Goal: Task Accomplishment & Management: Complete application form

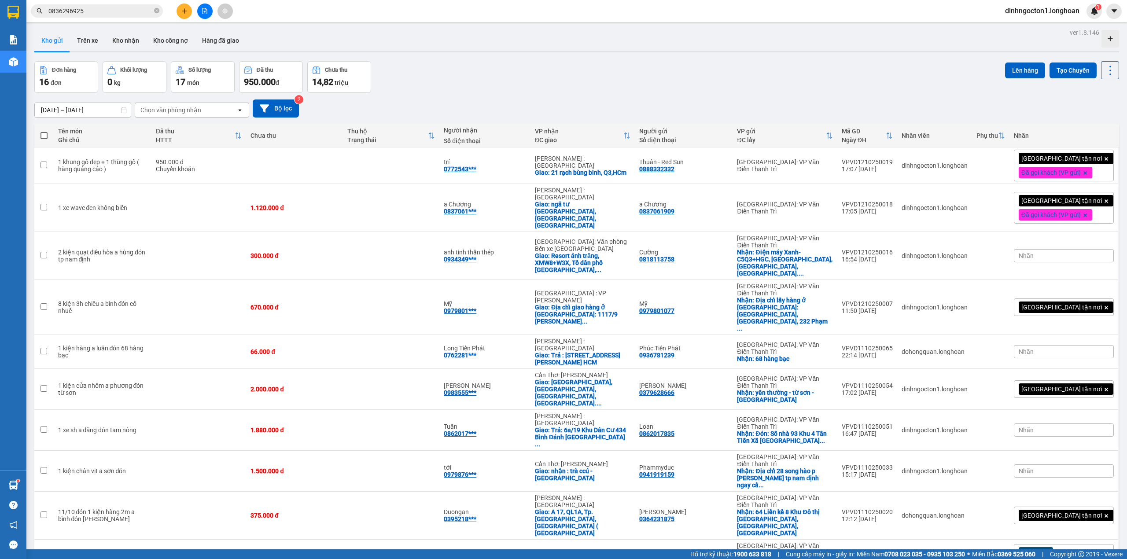
click at [190, 13] on button at bounding box center [184, 11] width 15 height 15
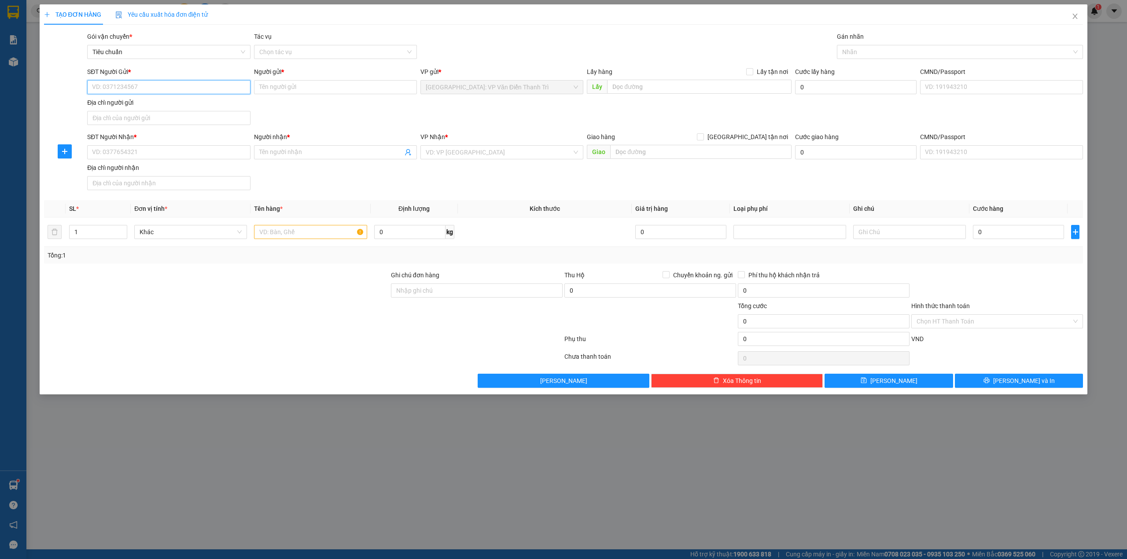
click at [177, 90] on input "SĐT Người Gửi *" at bounding box center [168, 87] width 163 height 14
click at [178, 87] on input "SĐT Người Gửi *" at bounding box center [168, 87] width 163 height 14
paste input "0978731517"
type input "0978731517"
click at [272, 80] on input "Người gửi *" at bounding box center [335, 87] width 163 height 14
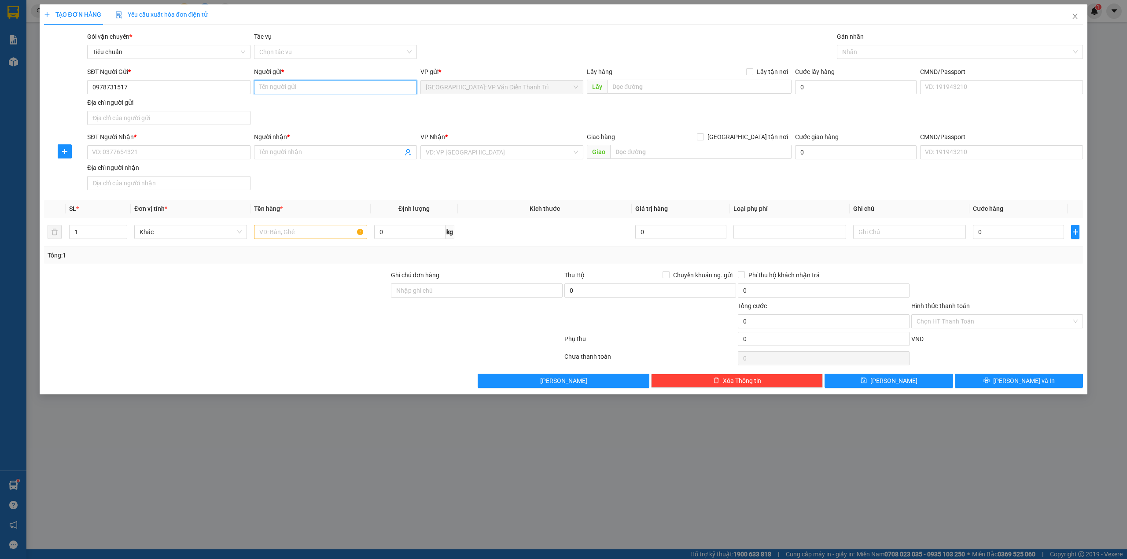
paste input "([PERSON_NAME])"
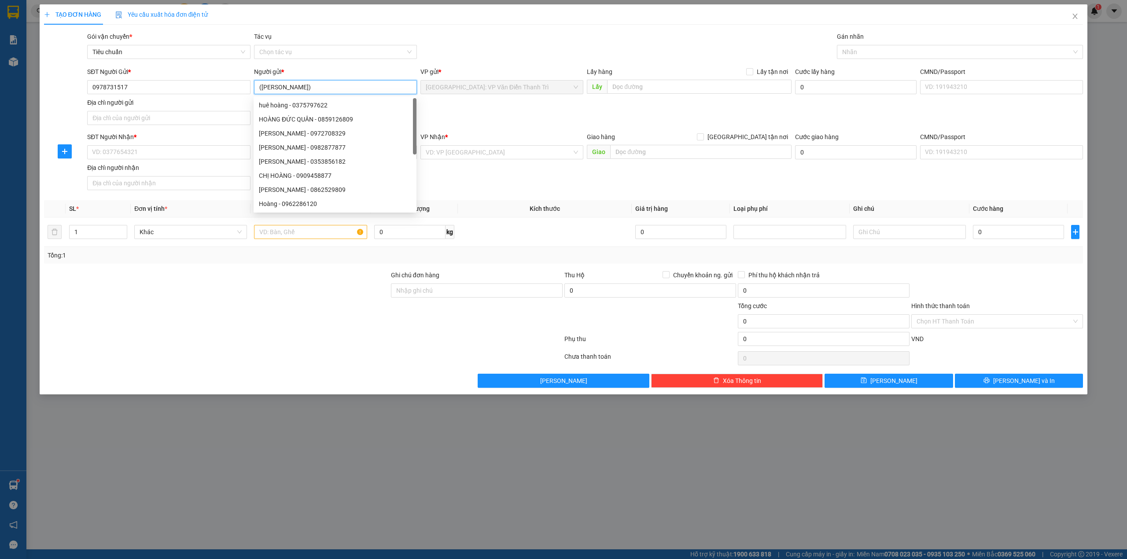
type input "([PERSON_NAME])"
drag, startPoint x: 487, startPoint y: 36, endPoint x: 477, endPoint y: 42, distance: 11.7
click at [488, 36] on div "Gói vận chuyển * Tiêu chuẩn Tác vụ Chọn tác vụ Gán nhãn Nhãn" at bounding box center [584, 47] width 999 height 31
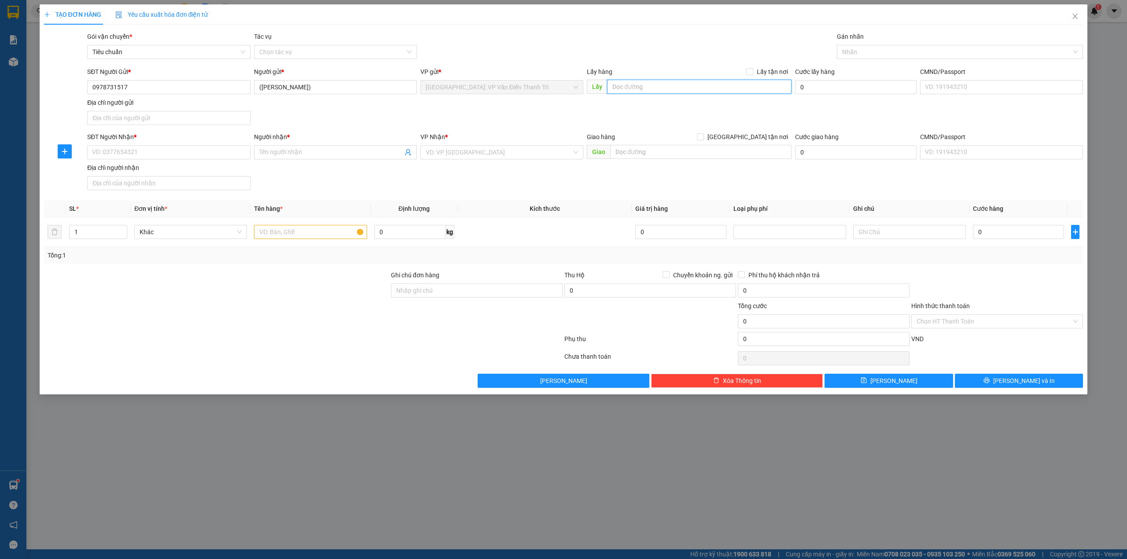
click at [644, 86] on input "text" at bounding box center [699, 87] width 184 height 14
paste input "Từ 192 [PERSON_NAME] Thành phố [GEOGRAPHIC_DATA]"
type input "Từ 192 [PERSON_NAME] Thành phố [GEOGRAPHIC_DATA]"
click at [777, 74] on span "Lấy tận nơi" at bounding box center [772, 72] width 38 height 10
click at [752, 74] on input "Lấy tận nơi" at bounding box center [749, 71] width 6 height 6
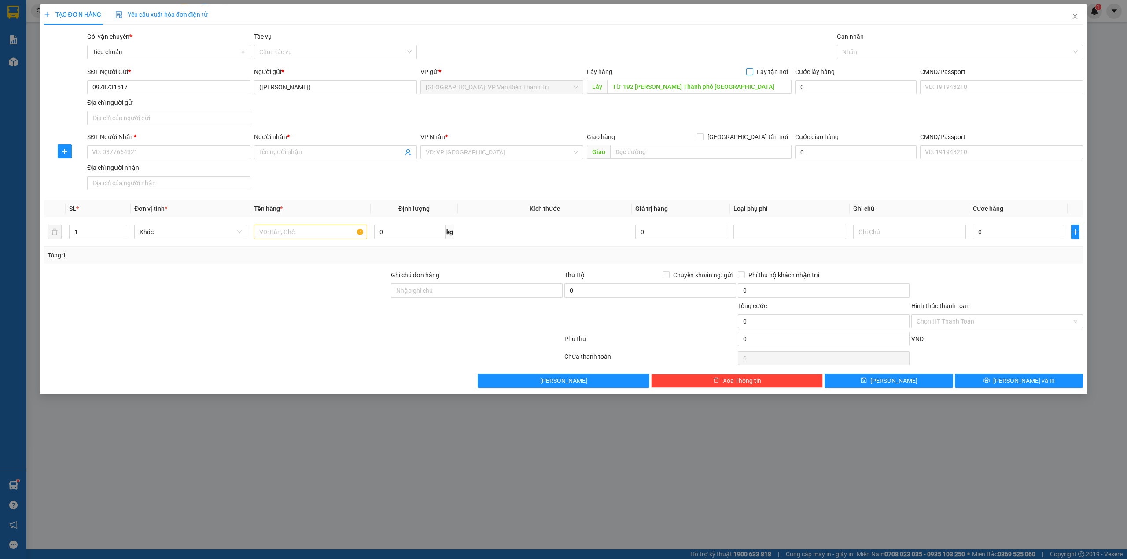
checkbox input "true"
click at [777, 58] on div "Gói vận chuyển * Tiêu chuẩn Tác vụ Chọn tác vụ Gán nhãn Nhãn" at bounding box center [584, 47] width 999 height 31
click at [637, 144] on div "Giao hàng [GEOGRAPHIC_DATA] tận nơi" at bounding box center [689, 138] width 205 height 13
click at [634, 150] on input "text" at bounding box center [700, 152] width 181 height 14
paste input "Đến 726 Tân Kỳ Tân Quý P. [GEOGRAPHIC_DATA]. [GEOGRAPHIC_DATA], [GEOGRAPHIC_DAT…"
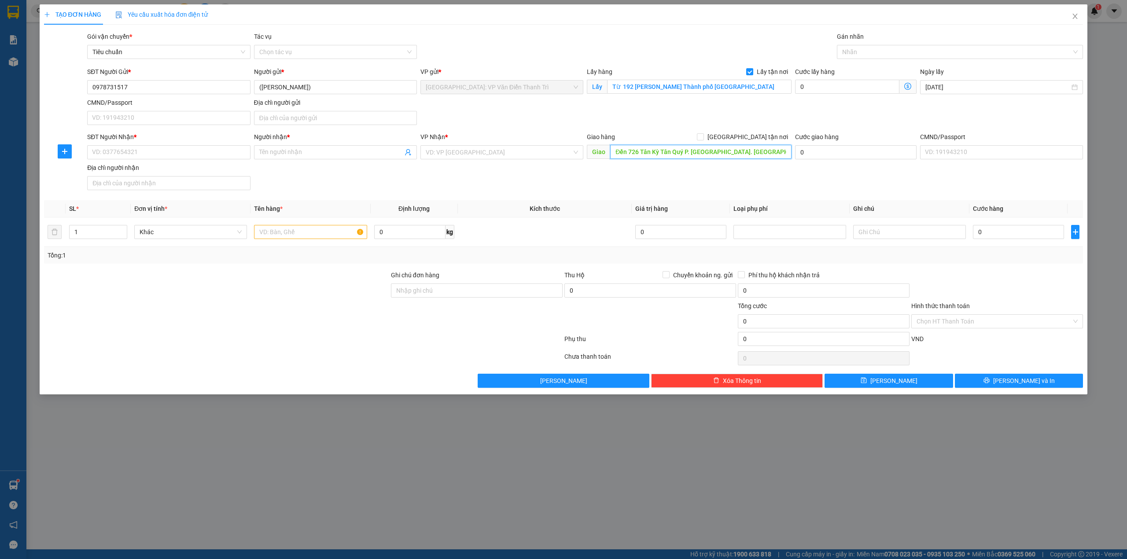
scroll to position [0, 6]
type input "Đến 726 Tân Kỳ Tân Quý P. [GEOGRAPHIC_DATA]. [GEOGRAPHIC_DATA], [GEOGRAPHIC_DAT…"
click at [685, 122] on div "SĐT Người Gửi * 0978731517 Người gửi * (Tú [GEOGRAPHIC_DATA]) VP gửi * [GEOGRAP…" at bounding box center [584, 98] width 999 height 62
click at [703, 134] on input "[GEOGRAPHIC_DATA] tận nơi" at bounding box center [700, 136] width 6 height 6
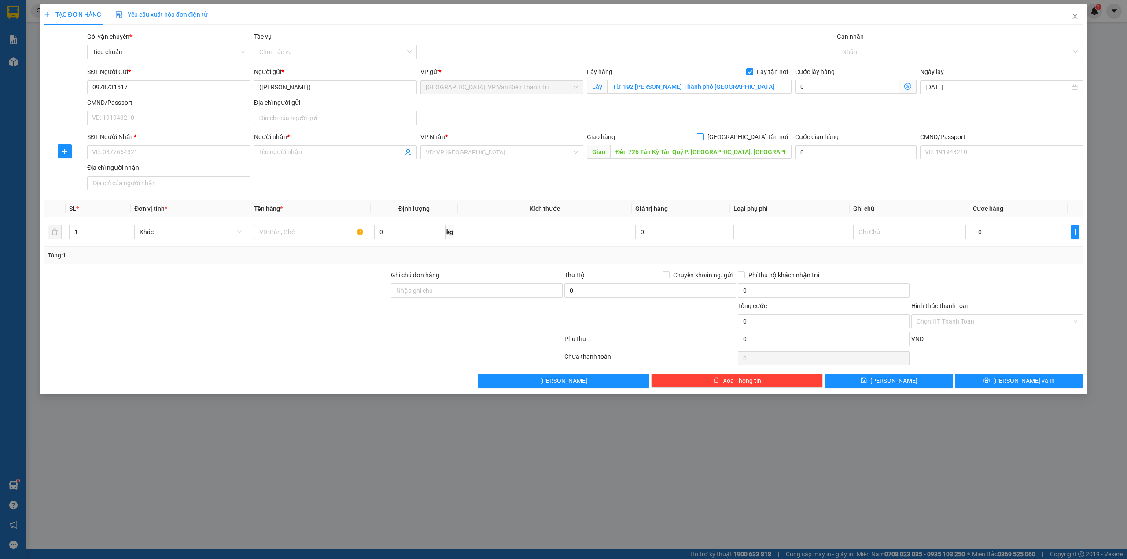
checkbox input "true"
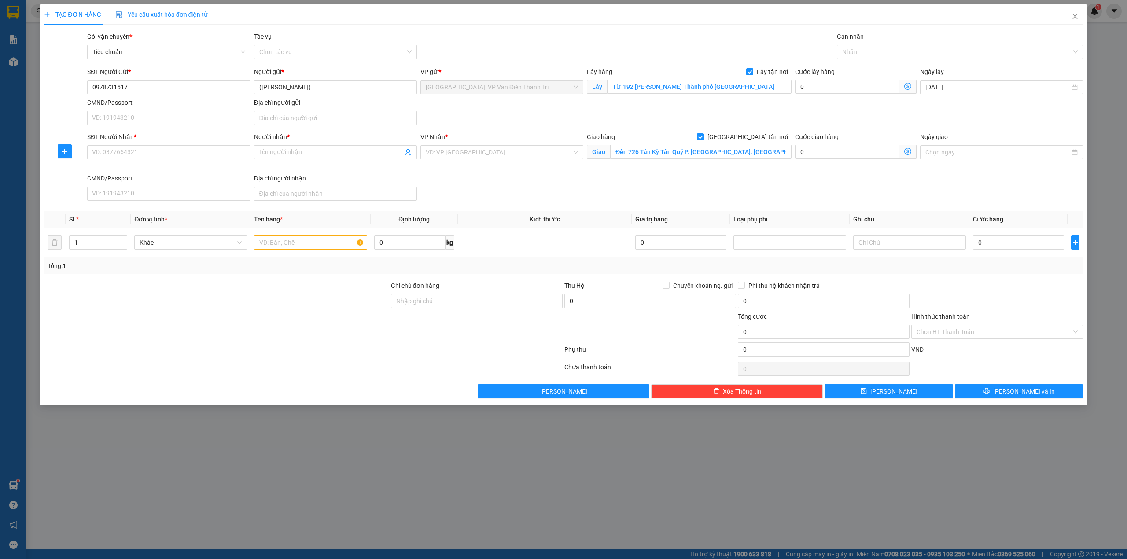
click at [728, 129] on div "SĐT Người Gửi * 0978731517 Người gửi * (Tú [GEOGRAPHIC_DATA]) VP gửi * [GEOGRAP…" at bounding box center [584, 98] width 999 height 62
click at [188, 151] on input "SĐT Người Nhận *" at bounding box center [168, 152] width 163 height 14
paste input "0938800181"
click at [196, 154] on input "0938800181" at bounding box center [168, 152] width 163 height 14
type input "0938800181"
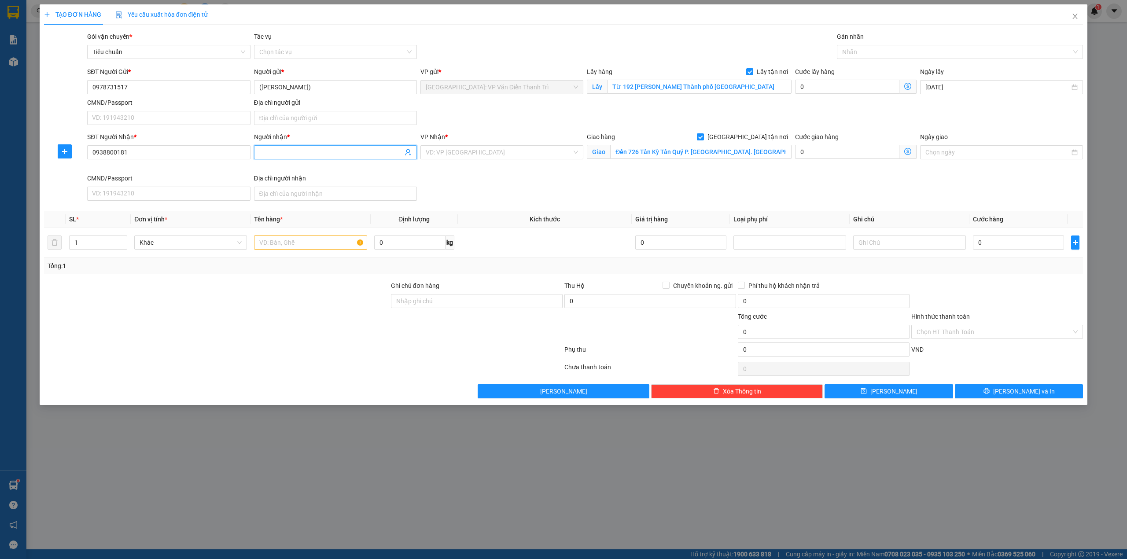
drag, startPoint x: 327, startPoint y: 153, endPoint x: 343, endPoint y: 155, distance: 16.9
click at [328, 152] on input "Người nhận *" at bounding box center [331, 152] width 144 height 10
paste input "Phúc"
type input "Phúc"
click at [492, 155] on input "search" at bounding box center [499, 152] width 146 height 13
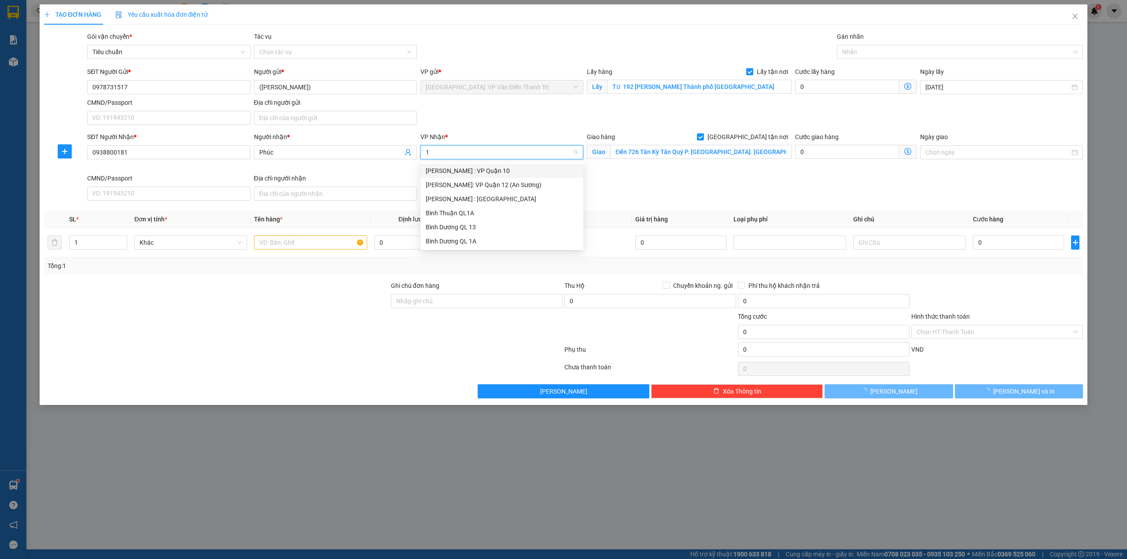
type input "12"
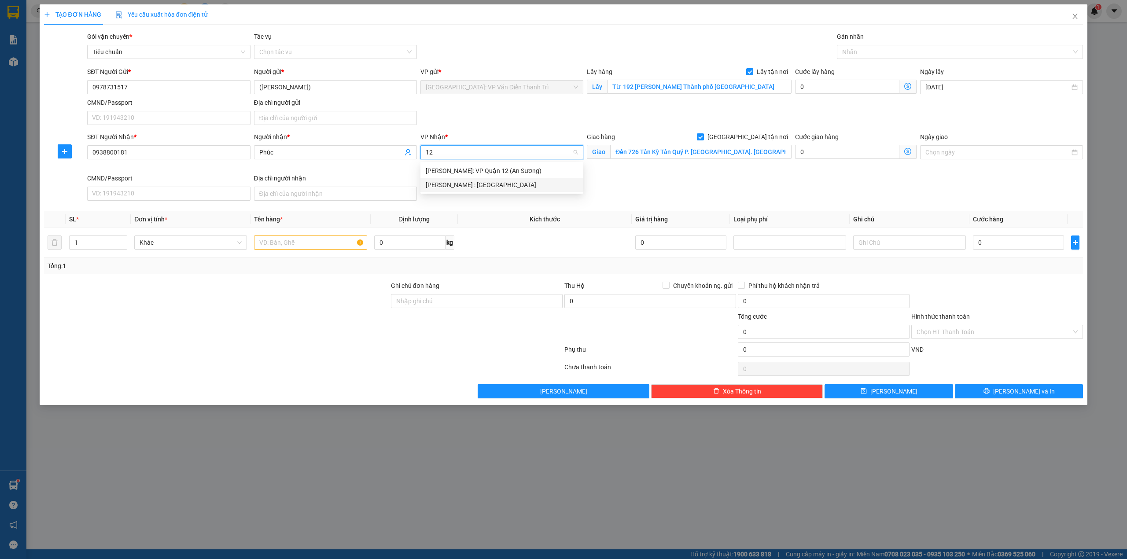
click at [482, 187] on div "[PERSON_NAME] : [GEOGRAPHIC_DATA]" at bounding box center [502, 185] width 152 height 10
click at [633, 187] on div "SĐT Người Nhận * 0938800181 Người nhận * Phúc VP Nhận * [GEOGRAPHIC_DATA] : Kho…" at bounding box center [584, 168] width 999 height 72
click at [985, 253] on td "0" at bounding box center [1018, 242] width 98 height 29
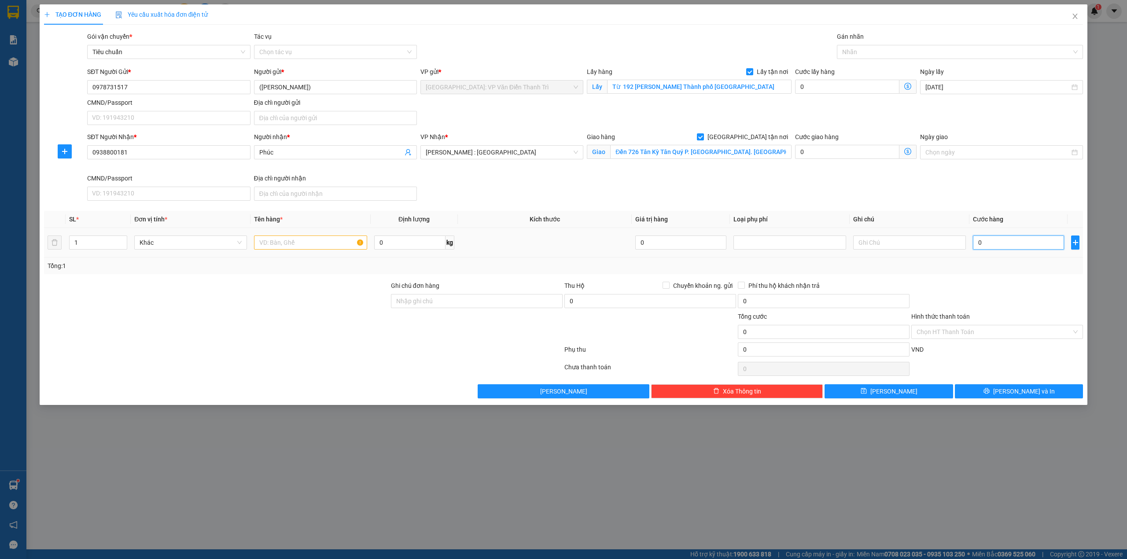
click at [995, 245] on input "0" at bounding box center [1018, 243] width 91 height 14
type input "1"
type input "15"
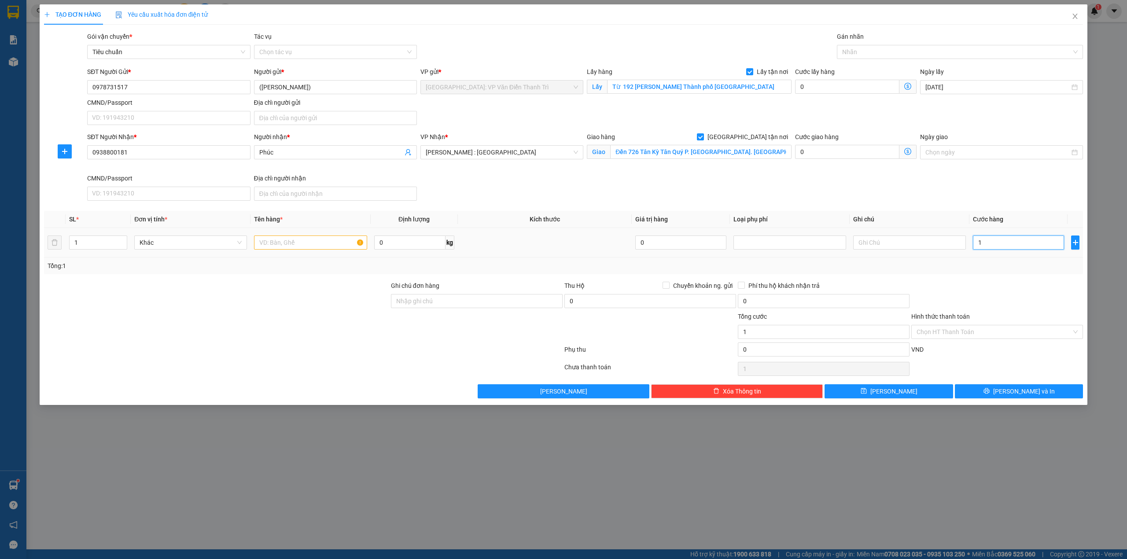
type input "15"
type input "158"
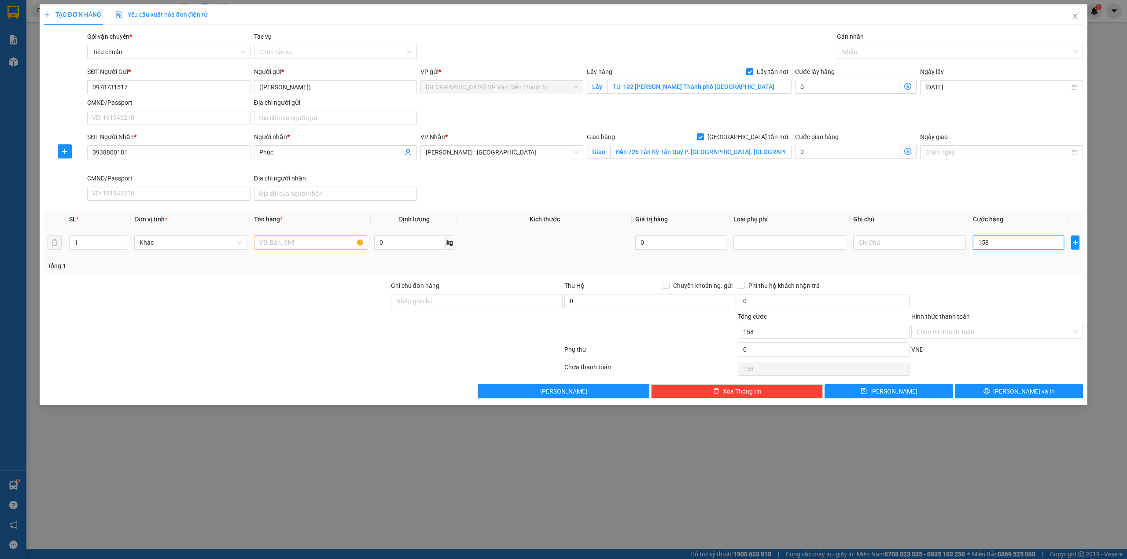
type input "1.580"
type input "1.580.000"
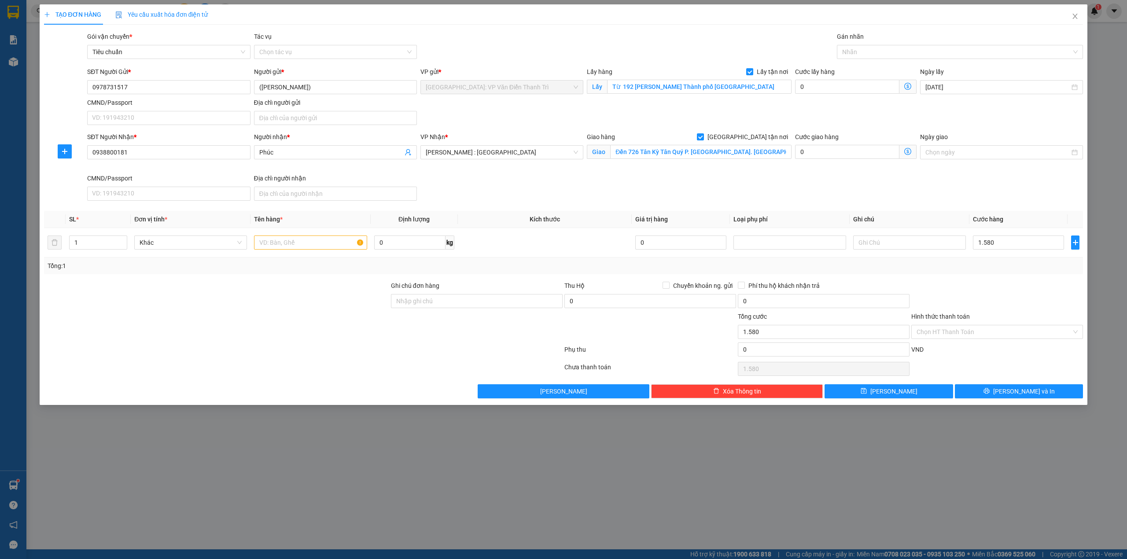
type input "1.580.000"
click at [838, 183] on div "SĐT Người Nhận * 0938800181 Người nhận * Phúc VP Nhận * [GEOGRAPHIC_DATA] : Kho…" at bounding box center [584, 168] width 999 height 72
click at [309, 246] on input "text" at bounding box center [310, 243] width 113 height 14
click at [284, 247] on input "text" at bounding box center [310, 243] width 113 height 14
paste input "1 xe vison"
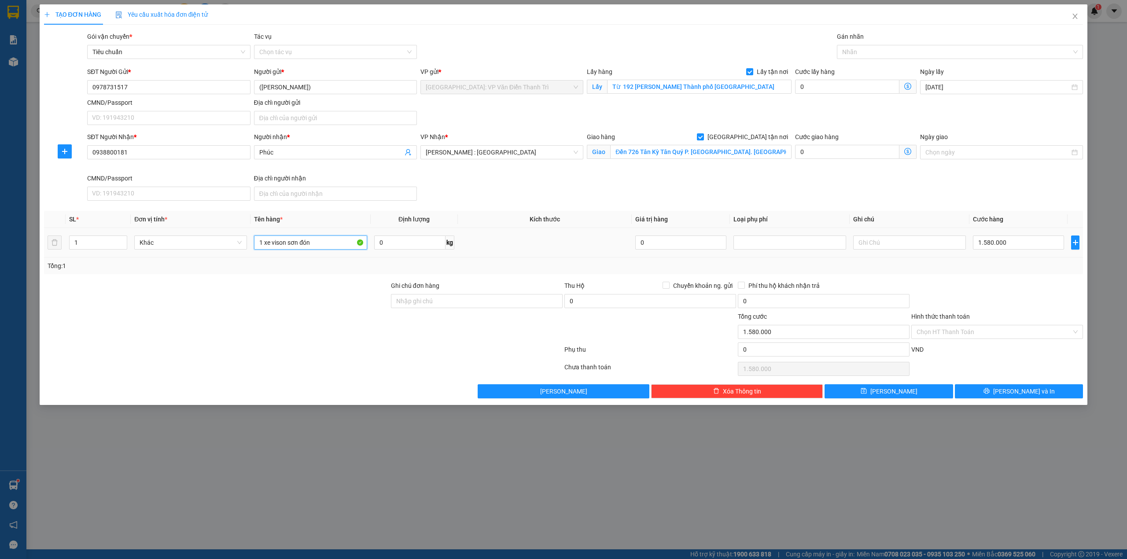
click at [319, 247] on input "1 xe vison sơn đón" at bounding box center [310, 243] width 113 height 14
type input "1 xe vison sơn đón [PERSON_NAME] [GEOGRAPHIC_DATA]"
click at [779, 187] on div "SĐT Người Nhận * 0938800181 Người nhận * Phúc VP Nhận * [GEOGRAPHIC_DATA] : Kho…" at bounding box center [584, 168] width 999 height 72
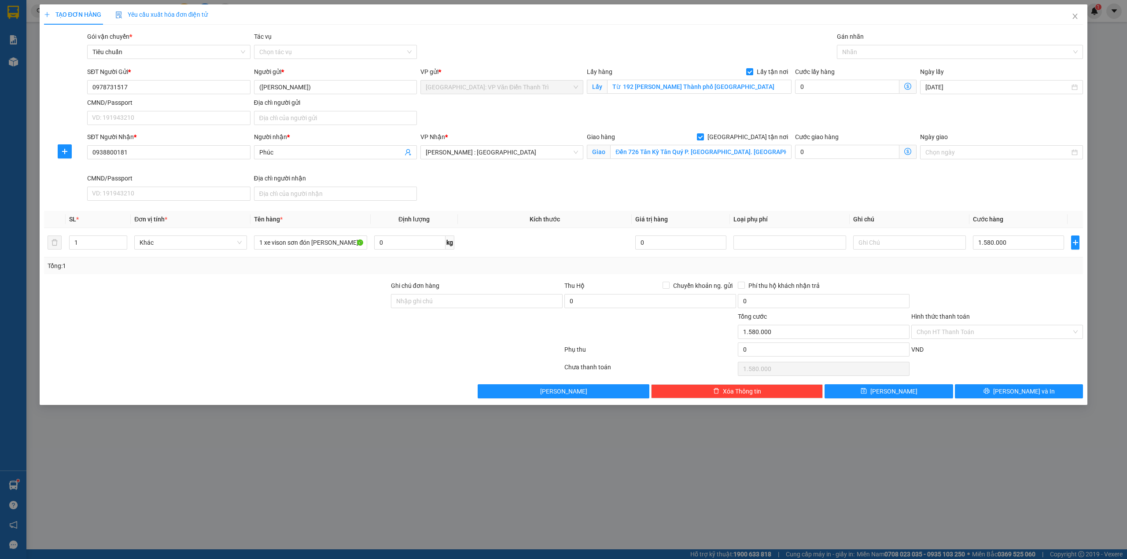
click at [357, 320] on div at bounding box center [216, 327] width 347 height 31
click at [784, 185] on div "SĐT Người Nhận * 0938800181 Người nhận * Phúc VP Nhận * [GEOGRAPHIC_DATA] : Kho…" at bounding box center [584, 168] width 999 height 72
click at [899, 393] on button "[PERSON_NAME]" at bounding box center [889, 391] width 129 height 14
checkbox input "false"
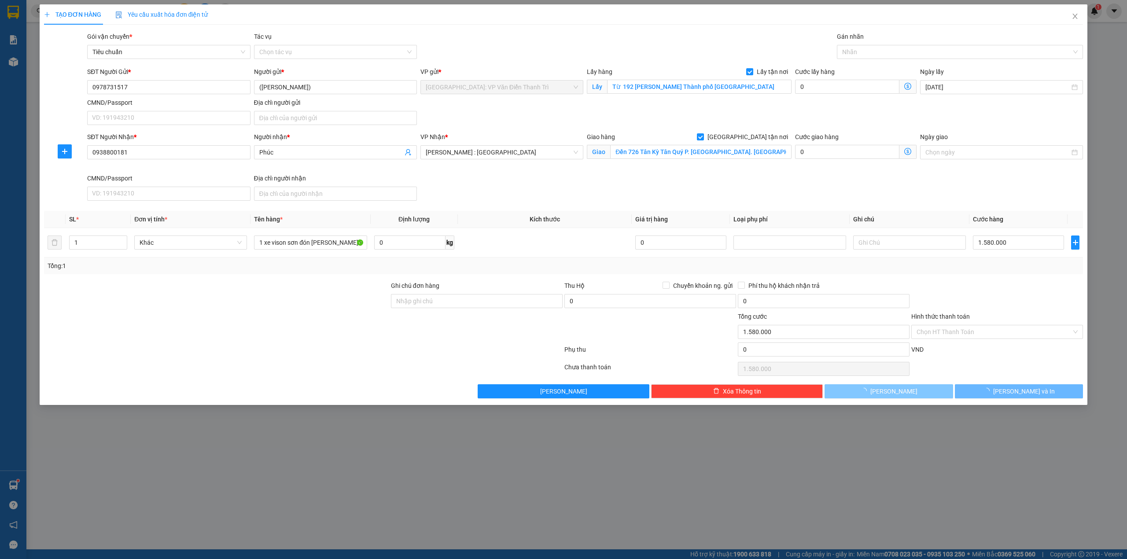
type input "0"
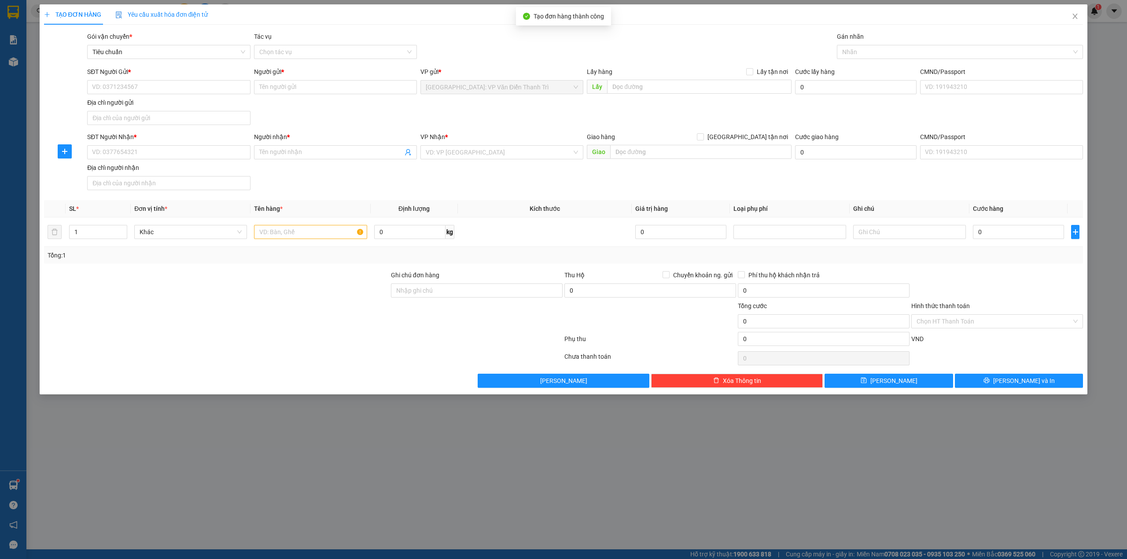
click at [610, 48] on div "Gói vận chuyển * Tiêu chuẩn Tác vụ Chọn tác vụ Gán nhãn Nhãn" at bounding box center [584, 47] width 999 height 31
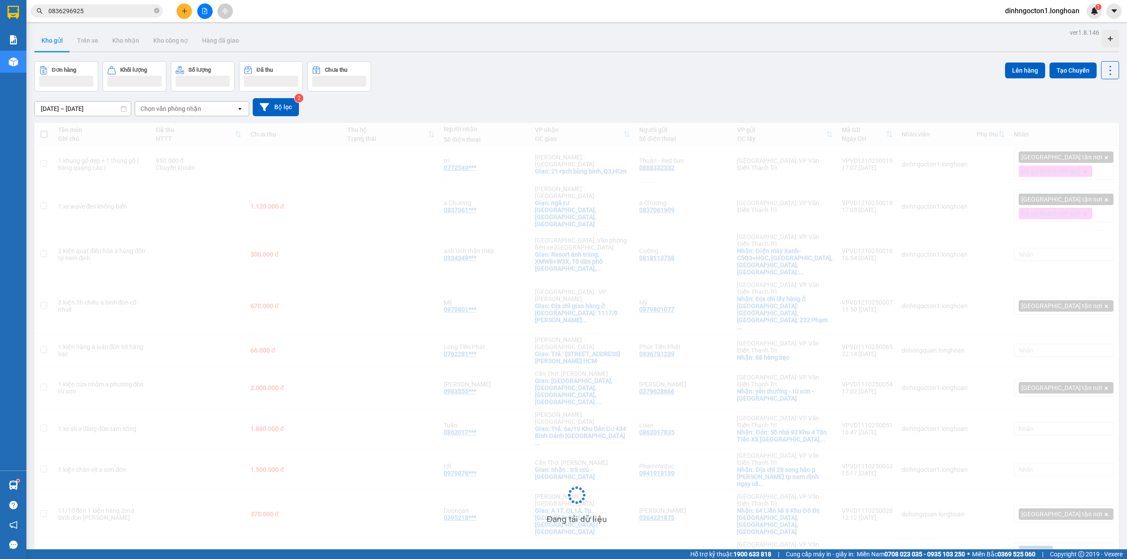
click at [543, 85] on div "Đơn hàng Khối lượng Số lượng Đã thu Chưa thu Lên hàng Tạo Chuyến" at bounding box center [576, 76] width 1085 height 30
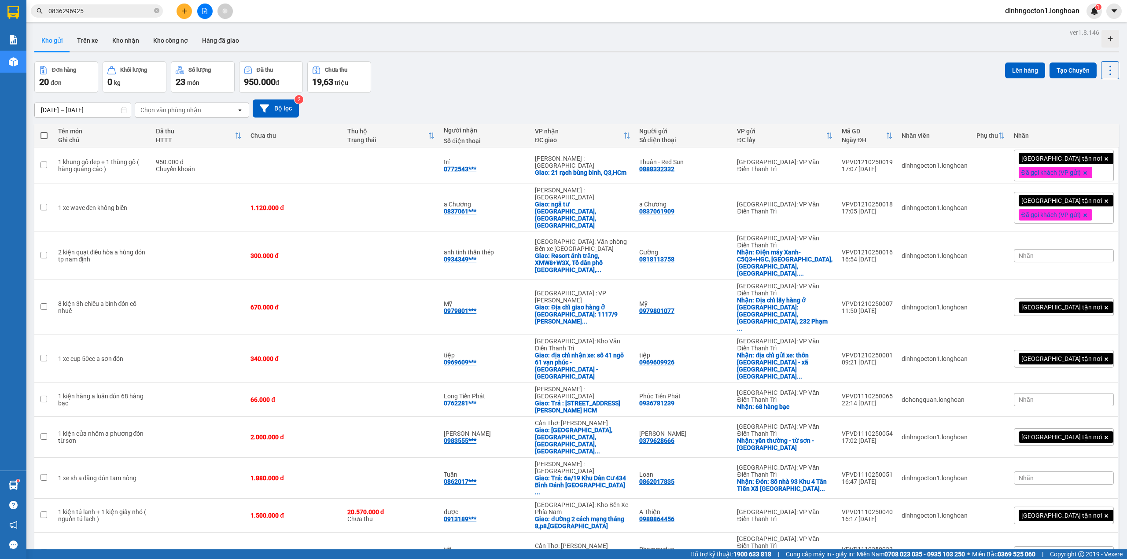
click at [652, 43] on div "Kho gửi Trên xe Kho nhận Kho công nợ Hàng đã giao" at bounding box center [576, 41] width 1085 height 23
click at [638, 50] on div "Kho gửi Trên xe Kho nhận Kho công nợ Hàng đã giao" at bounding box center [576, 41] width 1085 height 23
click at [637, 52] on div at bounding box center [576, 51] width 1085 height 1
click at [675, 55] on div "ver 1.8.146 Kho gửi Trên xe Kho nhận Kho công nợ Hàng đã giao Đơn hàng 20 đơn K…" at bounding box center [577, 539] width 1092 height 1026
click at [649, 50] on div "Kho gửi Trên xe Kho nhận Kho công nợ Hàng đã giao" at bounding box center [576, 41] width 1085 height 23
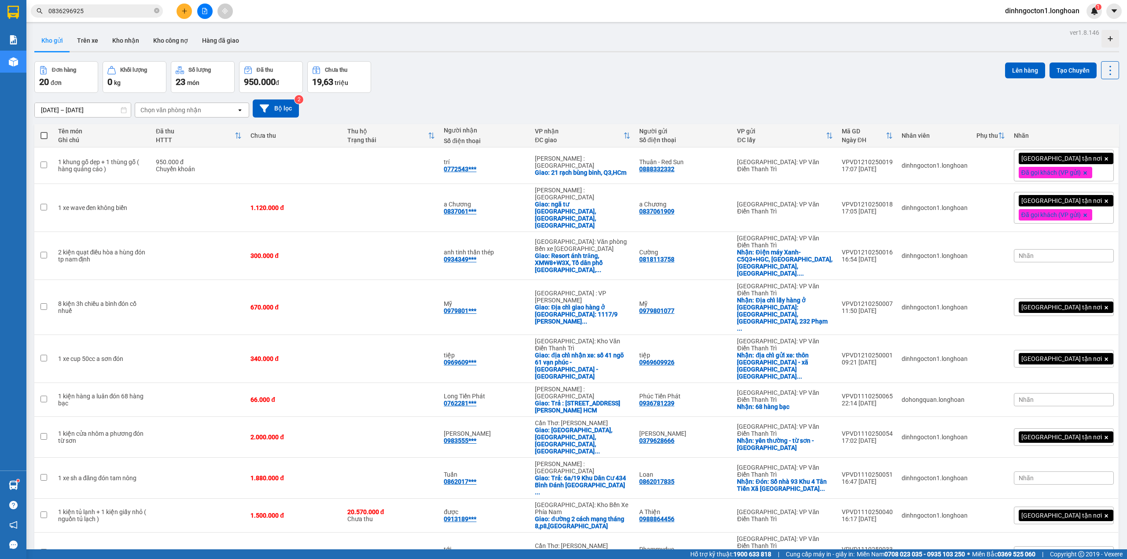
click at [633, 57] on div "ver 1.8.146 Kho gửi Trên xe Kho nhận Kho công nợ Hàng đã giao Đơn hàng 20 đơn K…" at bounding box center [577, 539] width 1092 height 1026
click at [615, 53] on div "ver 1.8.146 Kho gửi Trên xe Kho nhận Kho công nợ Hàng đã giao Đơn hàng 20 đơn K…" at bounding box center [577, 539] width 1092 height 1026
click at [555, 59] on div "ver 1.8.146 Kho gửi Trên xe Kho nhận Kho công nợ Hàng đã giao Đơn hàng 20 đơn K…" at bounding box center [577, 539] width 1092 height 1026
click at [624, 48] on div "Kho gửi Trên xe Kho nhận Kho công nợ Hàng đã giao" at bounding box center [576, 41] width 1085 height 23
click at [605, 48] on div "Kho gửi Trên xe Kho nhận Kho công nợ Hàng đã giao" at bounding box center [576, 41] width 1085 height 23
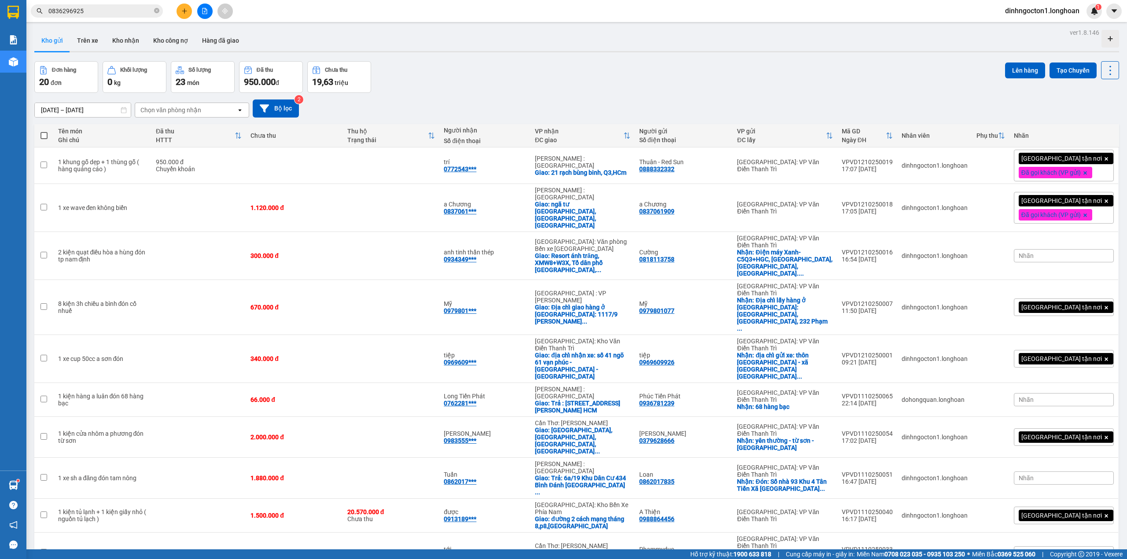
click at [594, 59] on div "ver 1.8.146 Kho gửi Trên xe Kho nhận Kho công nợ Hàng đã giao Đơn hàng 20 đơn K…" at bounding box center [577, 539] width 1092 height 1026
click at [587, 59] on div "ver 1.8.146 Kho gửi Trên xe Kho nhận Kho công nợ Hàng đã giao Đơn hàng 20 đơn K…" at bounding box center [577, 539] width 1092 height 1026
click at [604, 57] on div "ver 1.8.146 Kho gửi Trên xe Kho nhận Kho công nợ Hàng đã giao Đơn hàng 20 đơn K…" at bounding box center [577, 539] width 1092 height 1026
click at [653, 58] on div "ver 1.8.146 Kho gửi Trên xe Kho nhận Kho công nợ Hàng đã giao Đơn hàng 20 đơn K…" at bounding box center [577, 539] width 1092 height 1026
click at [576, 52] on div at bounding box center [576, 51] width 1085 height 1
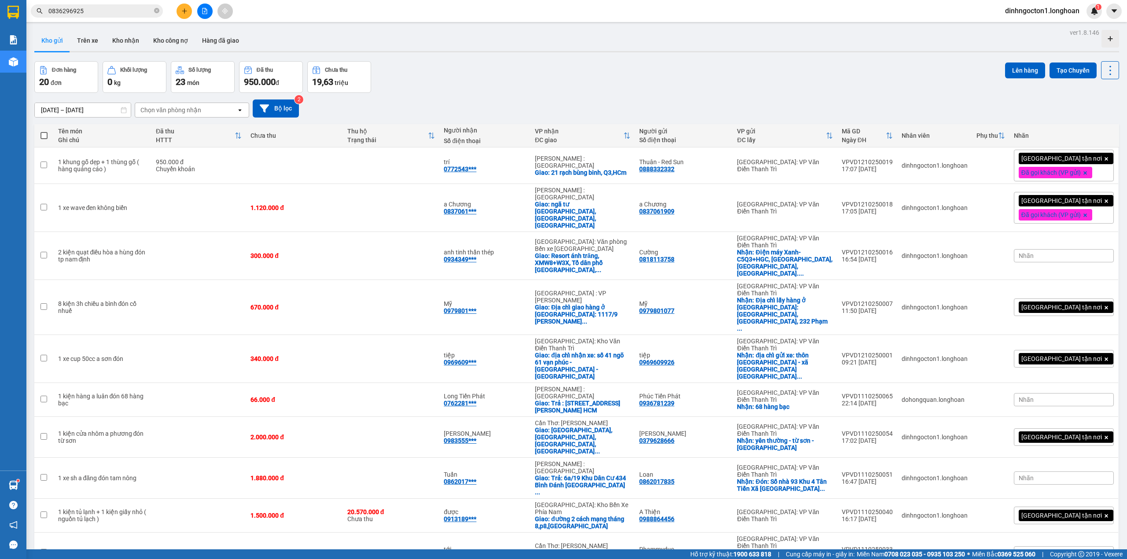
click at [549, 52] on div at bounding box center [576, 51] width 1085 height 1
click at [622, 63] on div "Đơn hàng 20 đơn Khối lượng 0 kg Số lượng 23 món Đã thu 950.000 đ Chưa thu 19,63…" at bounding box center [576, 77] width 1085 height 32
click at [1046, 356] on icon at bounding box center [1049, 359] width 6 height 6
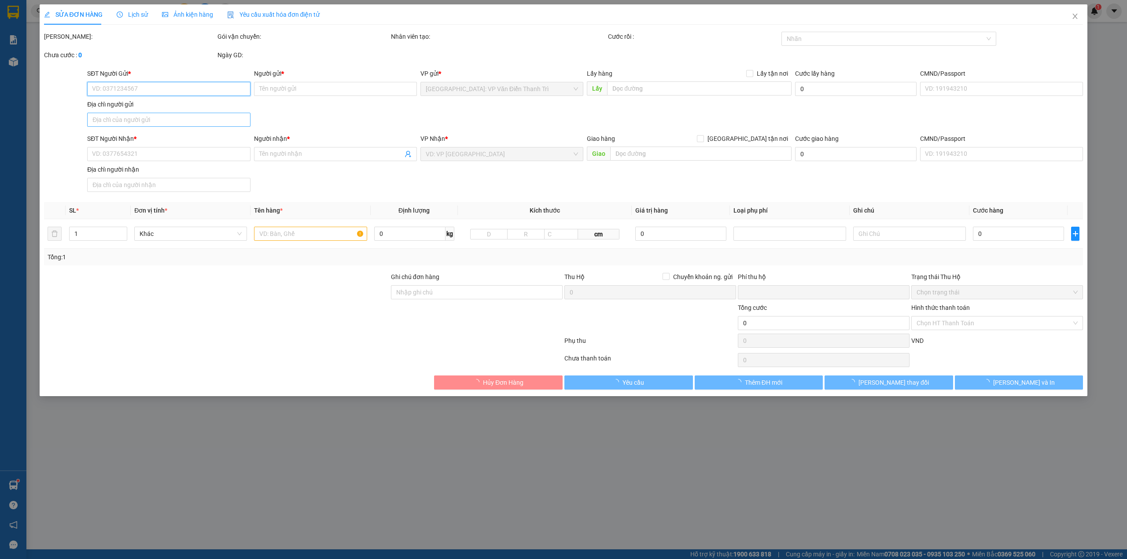
type input "0969609926"
type input "tiệp"
checkbox input "true"
type input "địa chỉ gửi xe: thôn [GEOGRAPHIC_DATA] - xã [GEOGRAPHIC_DATA] - huyện [GEOGRAPH…"
type input "0969609926"
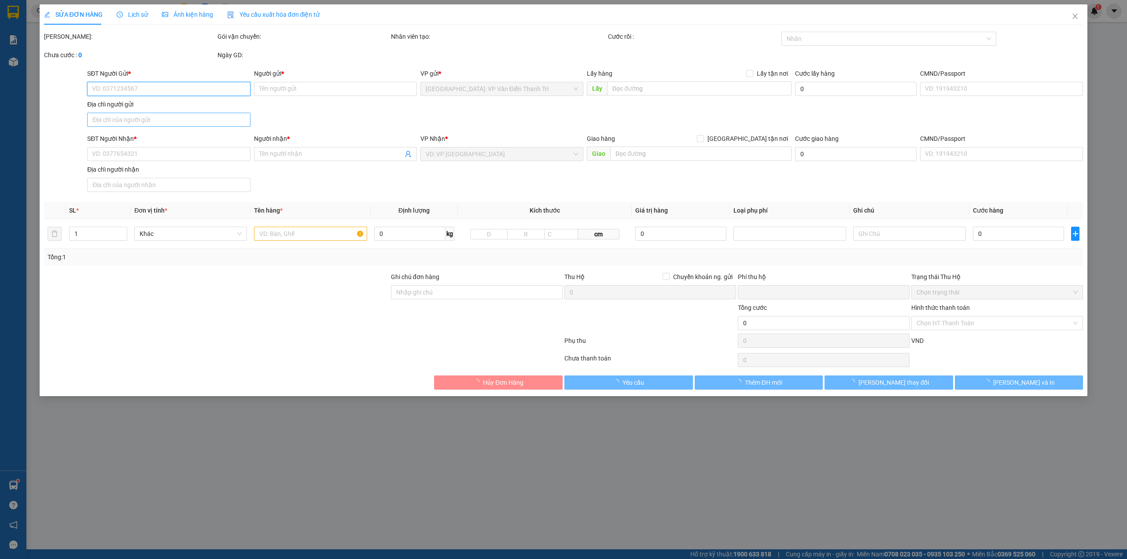
type input "tiệp"
checkbox input "true"
type input "địa chỉ nhận xe: số 41 ngõ 61 vạn phúc - [GEOGRAPHIC_DATA] - [GEOGRAPHIC_DATA]"
type input "0"
type input "340.000"
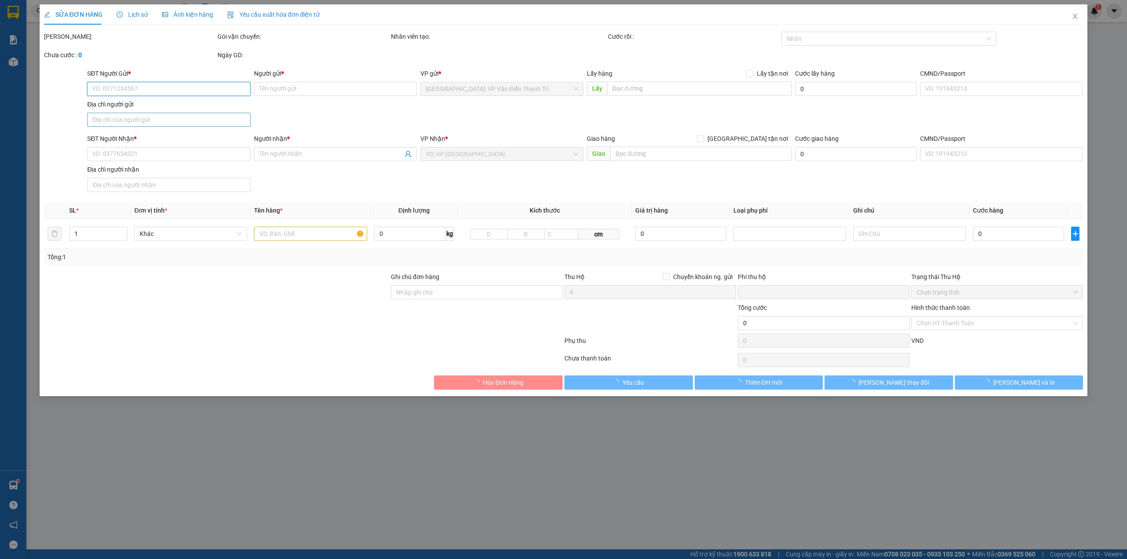
type input "340.000"
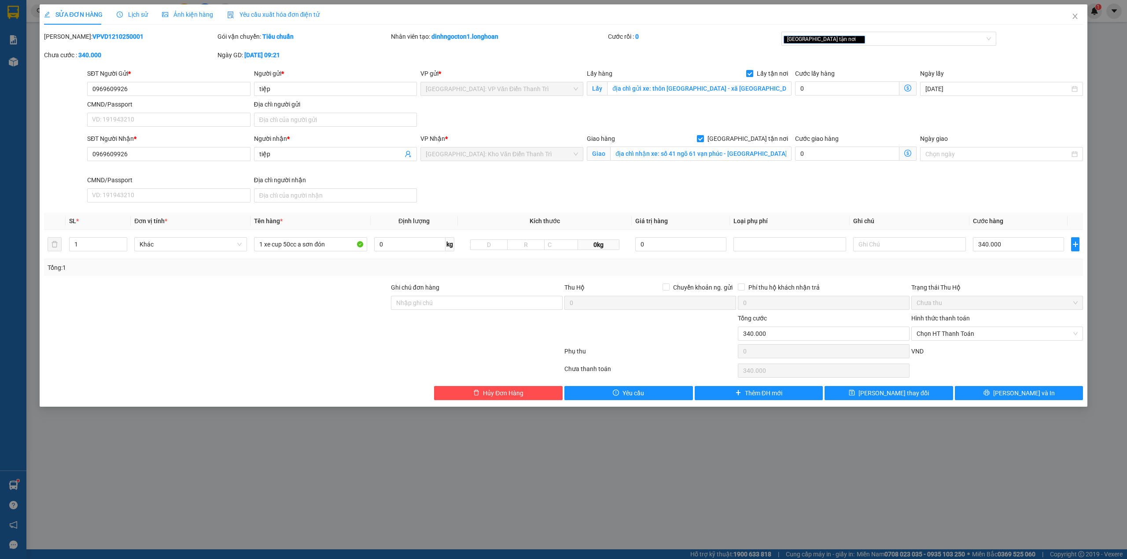
click at [136, 15] on span "Lịch sử" at bounding box center [132, 14] width 31 height 7
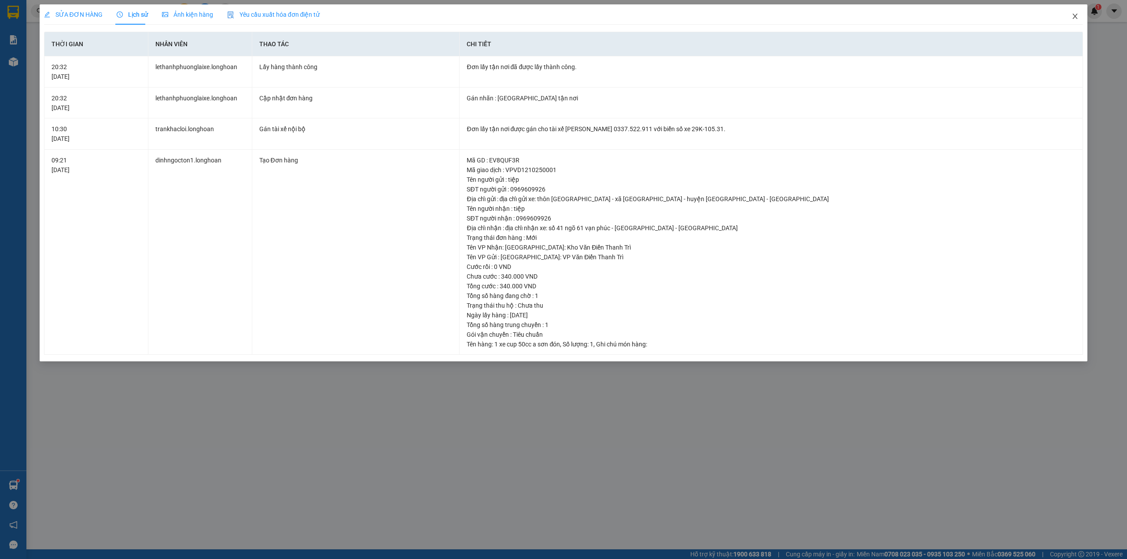
click at [1076, 16] on icon "close" at bounding box center [1075, 16] width 7 height 7
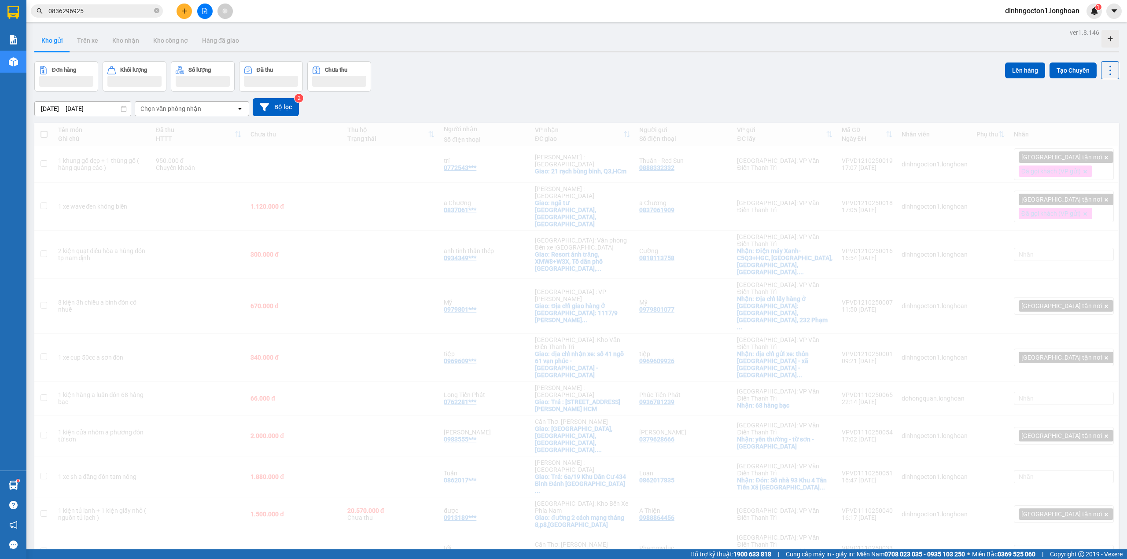
click at [527, 80] on div "Đơn hàng Khối lượng Số lượng Đã thu Chưa thu Lên hàng Tạo Chuyến" at bounding box center [576, 76] width 1085 height 30
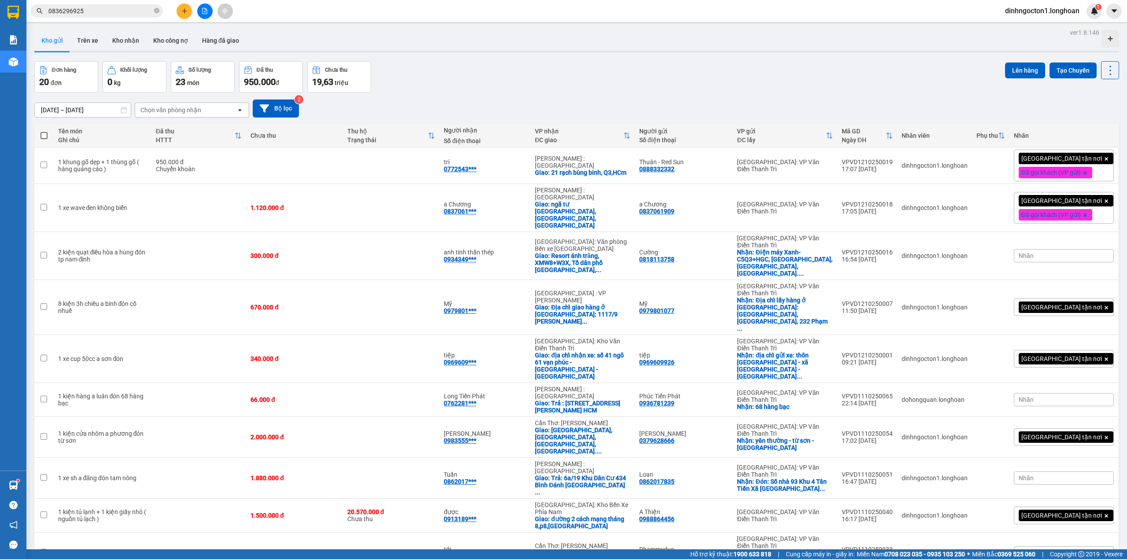
click at [681, 58] on div "ver 1.8.146 Kho gửi Trên xe Kho nhận Kho công nợ Hàng đã giao Đơn hàng 20 đơn K…" at bounding box center [577, 541] width 1092 height 1031
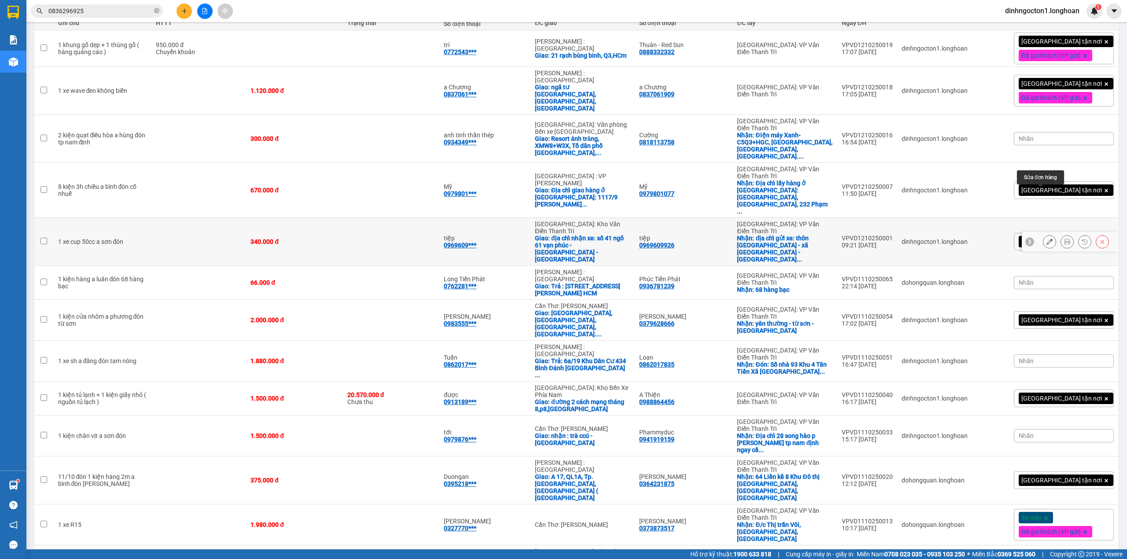
click at [1046, 239] on icon at bounding box center [1049, 242] width 6 height 6
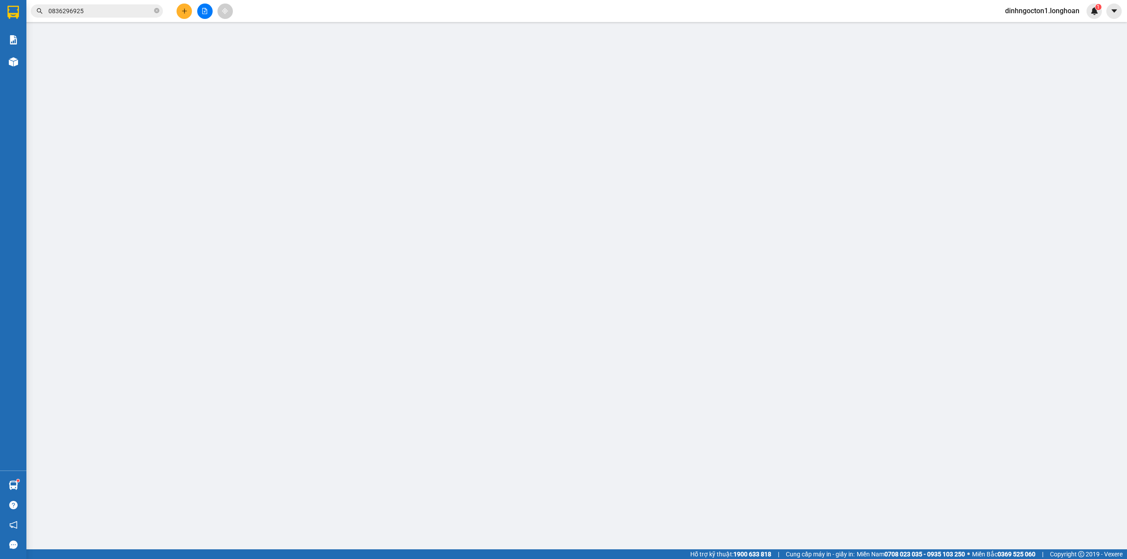
type input "0969609926"
type input "tiệp"
checkbox input "true"
type input "địa chỉ gửi xe: thôn [GEOGRAPHIC_DATA] - xã [GEOGRAPHIC_DATA] - huyện [GEOGRAPH…"
type input "0969609926"
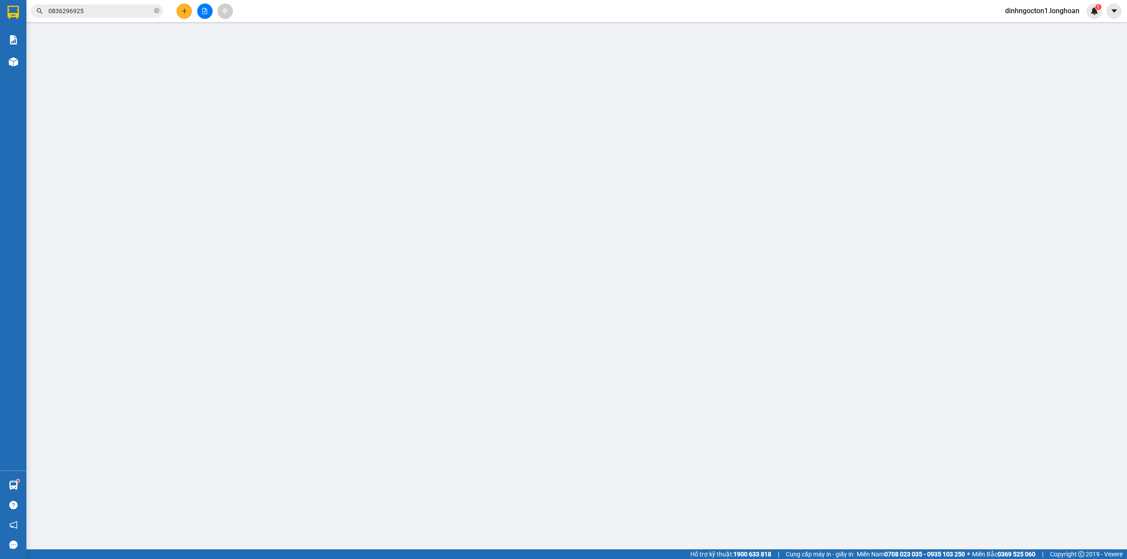
type input "tiệp"
checkbox input "true"
type input "địa chỉ nhận xe: số 41 ngõ 61 vạn phúc - [GEOGRAPHIC_DATA] - [GEOGRAPHIC_DATA]"
type input "0"
type input "340.000"
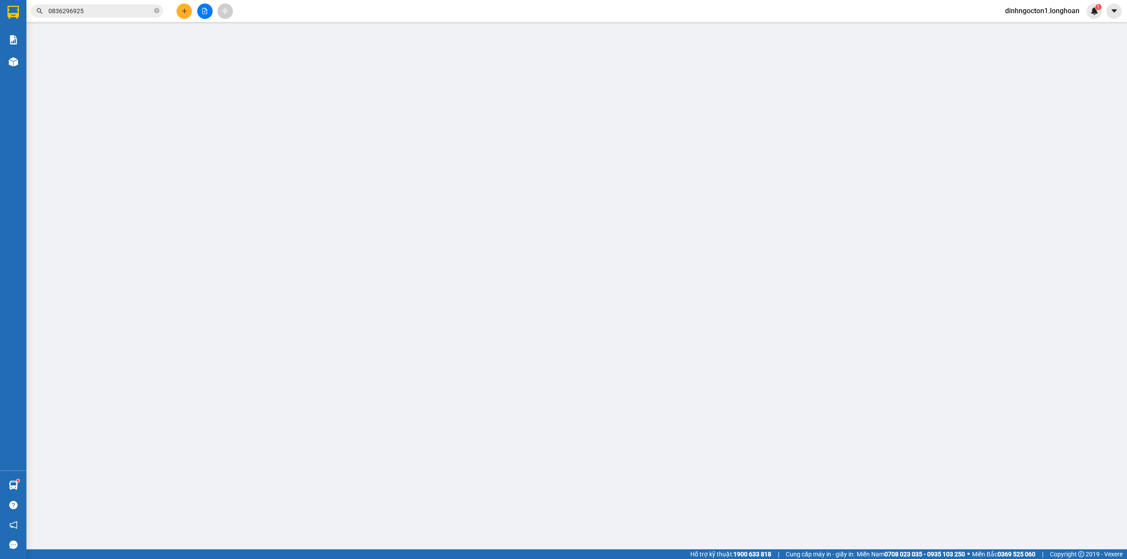
type input "340.000"
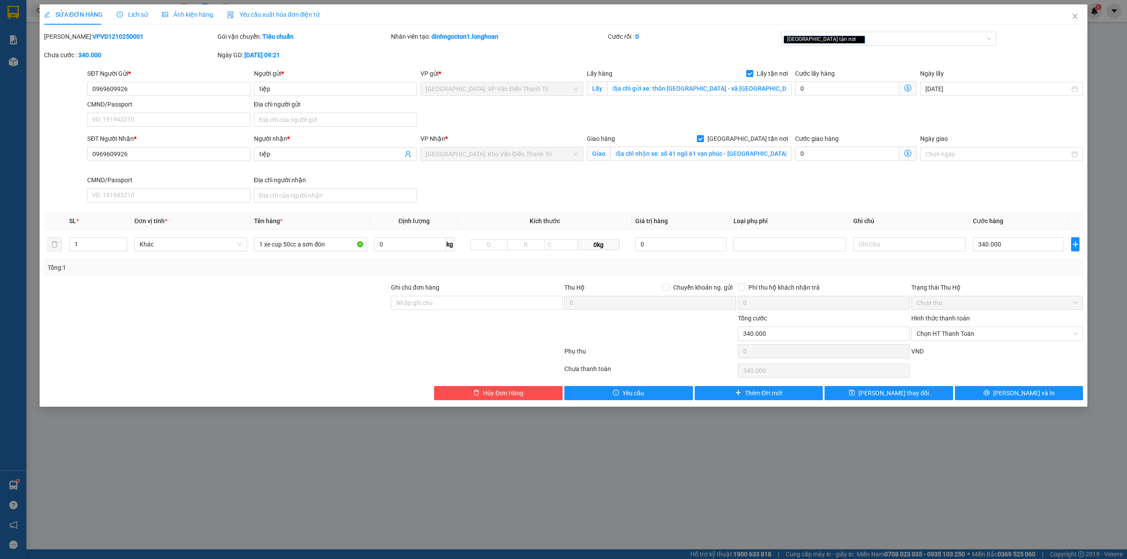
click at [801, 188] on div "SĐT Người Nhận * 0969609926 Người nhận * tiệp VP Nhận * [GEOGRAPHIC_DATA]: Kho …" at bounding box center [584, 170] width 999 height 72
click at [624, 173] on div "Giao hàng [GEOGRAPHIC_DATA] tận nơi Giao địa chỉ nhận xe: số 41 ngõ 61 vạn phúc…" at bounding box center [689, 154] width 208 height 41
click at [295, 249] on input "1 xe cup 50cc a sơn đón" at bounding box center [310, 244] width 113 height 14
click at [309, 245] on input "1 xe cup 50cc a sơn đón" at bounding box center [310, 244] width 113 height 14
click at [298, 247] on input "1 xe cup 50cc a sơn đón" at bounding box center [310, 244] width 113 height 14
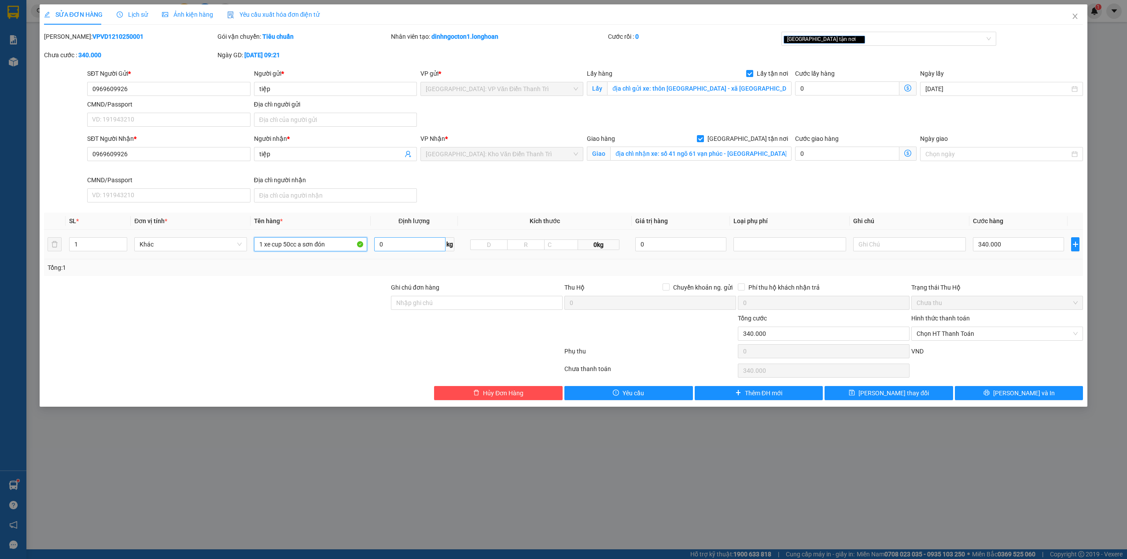
drag, startPoint x: 298, startPoint y: 248, endPoint x: 401, endPoint y: 249, distance: 103.0
click at [401, 249] on tr "1 Khác 1 xe cup 50cc a sơn đón 0 kg 0kg 0 340.000" at bounding box center [563, 244] width 1039 height 29
type input "1 xe cup 50cc"
click at [534, 196] on div "SĐT Người Nhận * 0969609926 Người nhận * tiệp VP Nhận * [GEOGRAPHIC_DATA]: Kho …" at bounding box center [584, 170] width 999 height 72
click at [332, 247] on input "1 xe cup 50cc" at bounding box center [310, 244] width 113 height 14
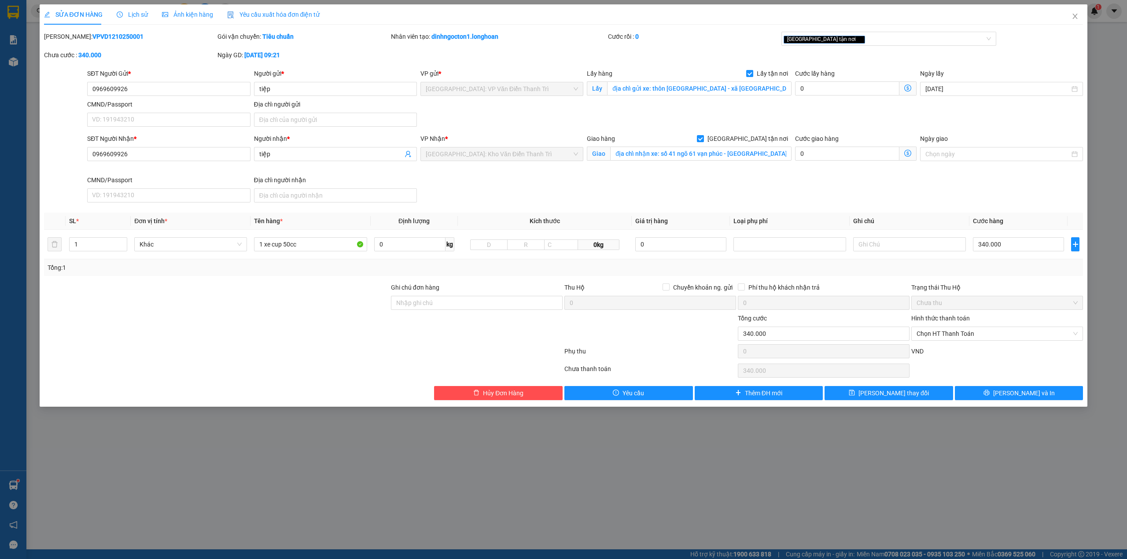
click at [215, 319] on div at bounding box center [216, 328] width 347 height 31
click at [888, 35] on div "[GEOGRAPHIC_DATA] tận nơi" at bounding box center [885, 38] width 202 height 11
type input "da"
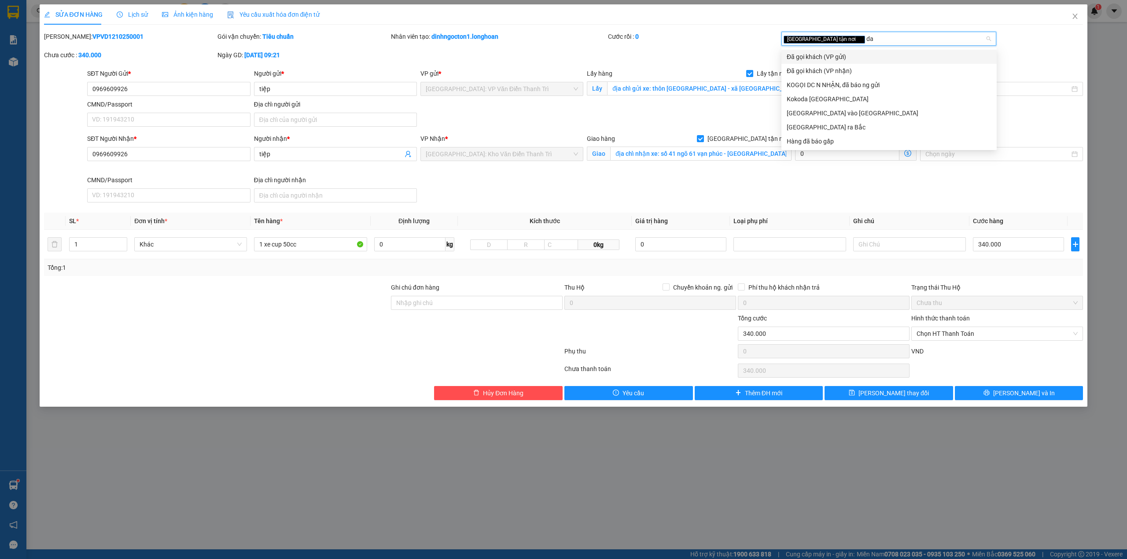
click at [860, 56] on div "Đã gọi khách (VP gửi)" at bounding box center [889, 57] width 205 height 10
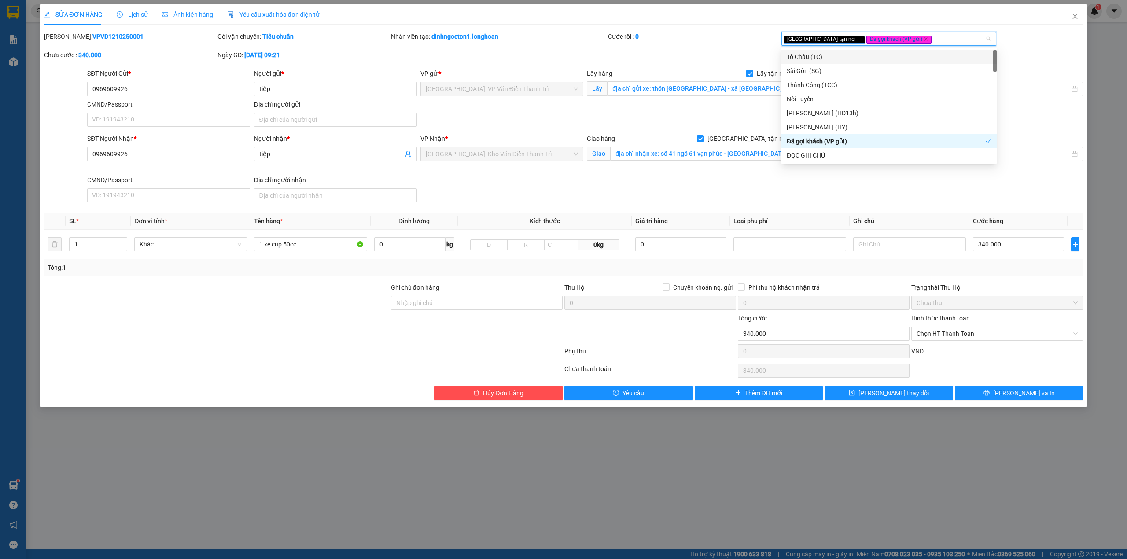
click at [715, 51] on div "[PERSON_NAME]: VPVD1210250001 Gói vận chuyển: Tiêu chuẩn Nhân viên tạo: dinhngo…" at bounding box center [563, 50] width 1041 height 37
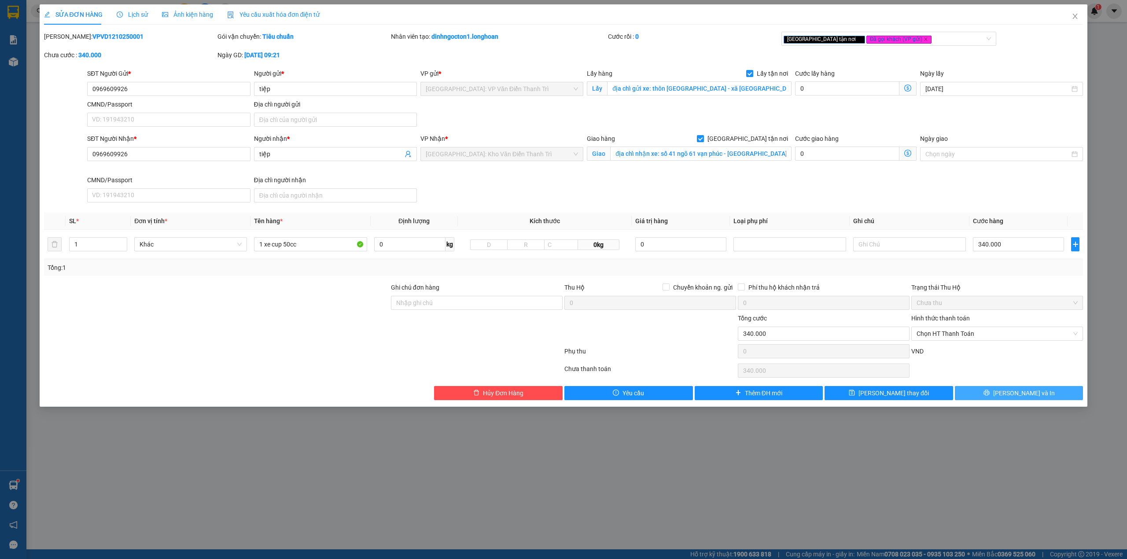
click at [1009, 397] on button "[PERSON_NAME] và In" at bounding box center [1019, 393] width 129 height 14
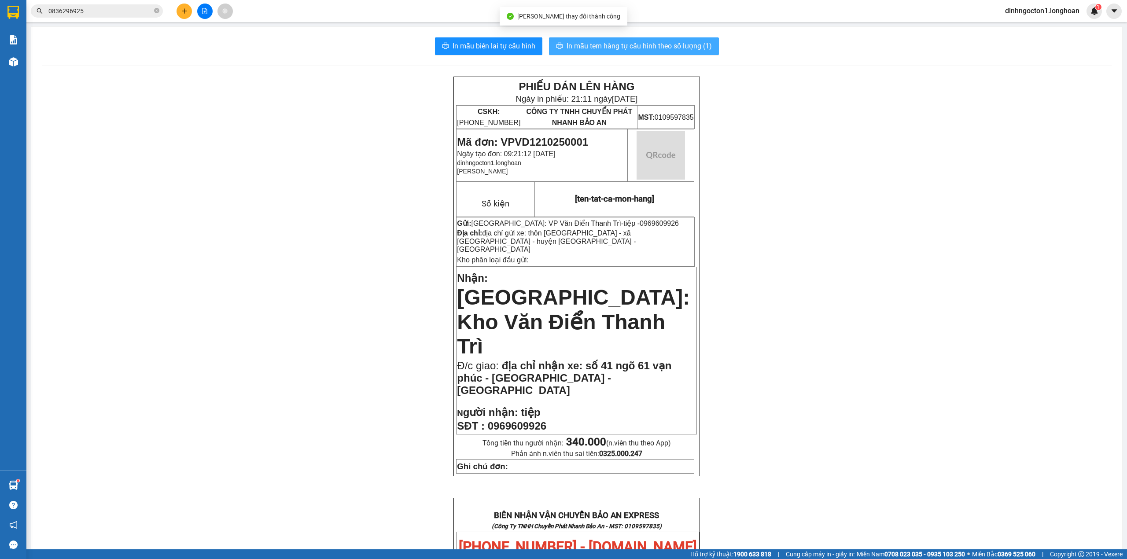
drag, startPoint x: 619, startPoint y: 53, endPoint x: 626, endPoint y: 50, distance: 7.5
click at [622, 53] on button "In mẫu tem hàng tự cấu hình theo số lượng (1)" at bounding box center [634, 46] width 170 height 18
click at [684, 46] on span "In mẫu tem hàng tự cấu hình theo số lượng (1)" at bounding box center [639, 46] width 145 height 11
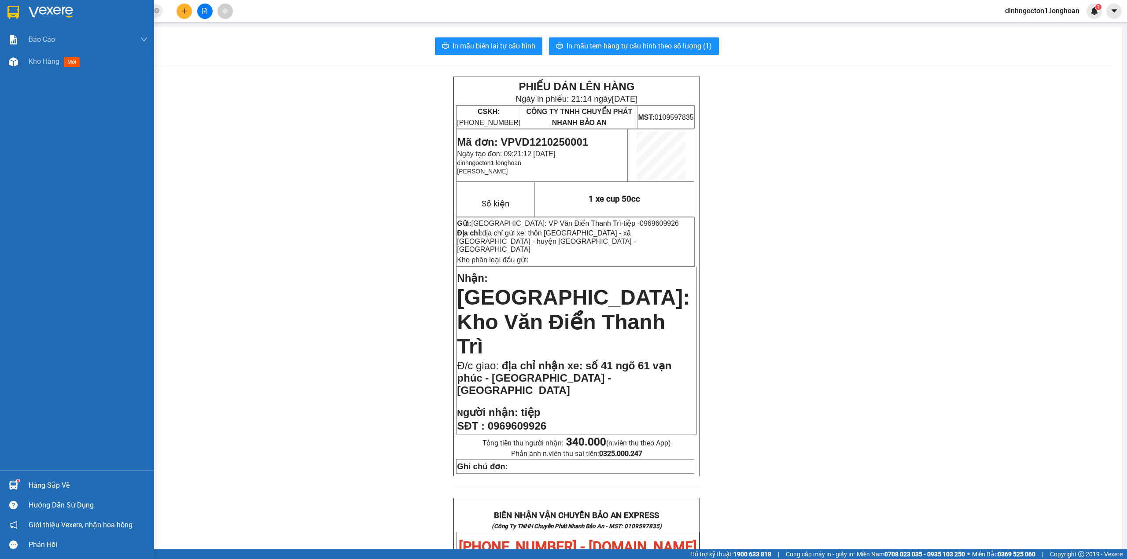
click at [14, 11] on img at bounding box center [12, 12] width 11 height 13
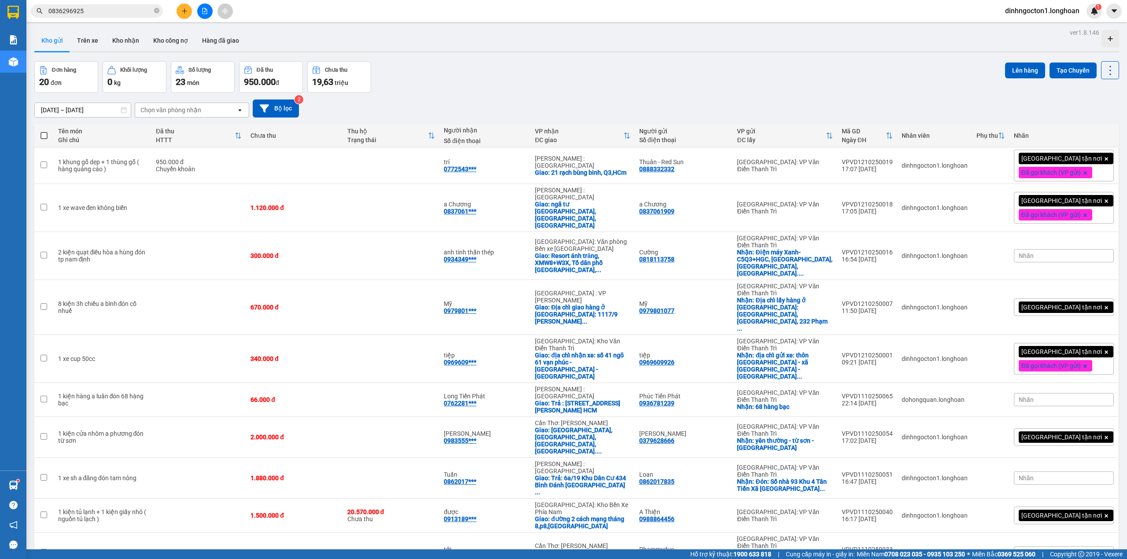
scroll to position [328, 0]
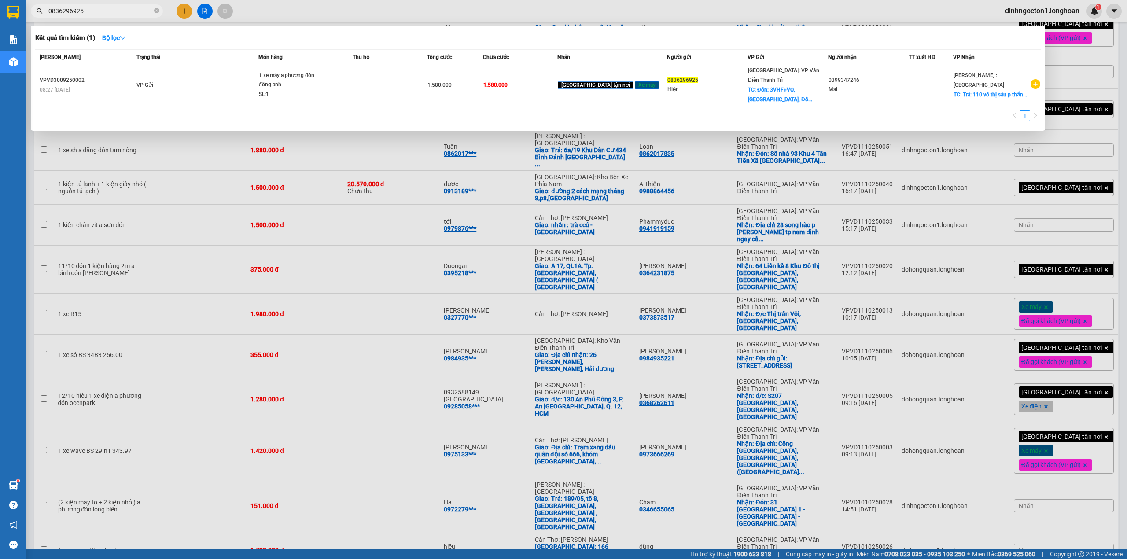
click at [110, 7] on input "0836296925" at bounding box center [100, 11] width 104 height 10
paste input "929391166"
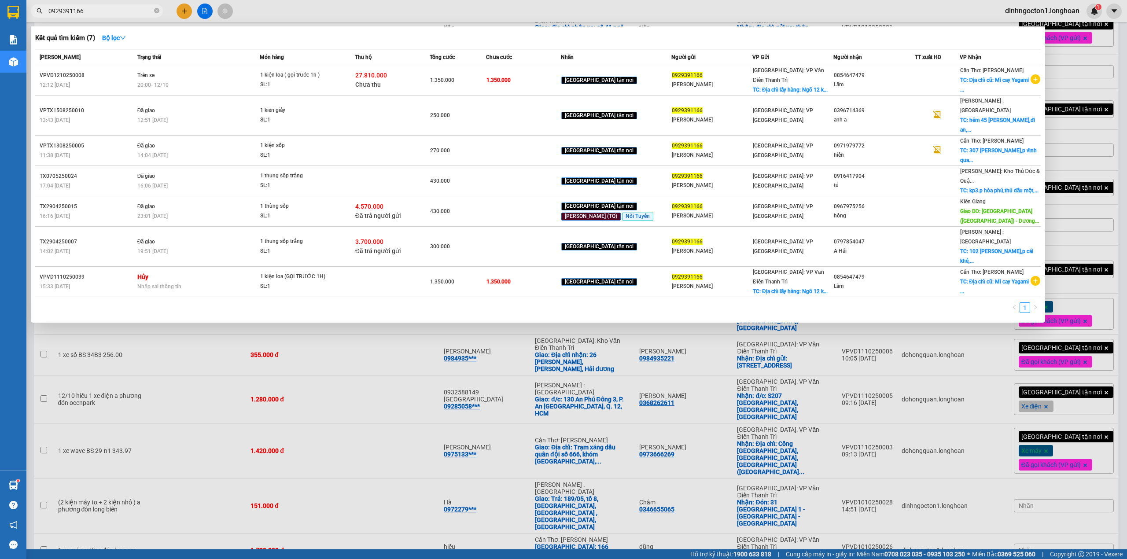
type input "0929391166"
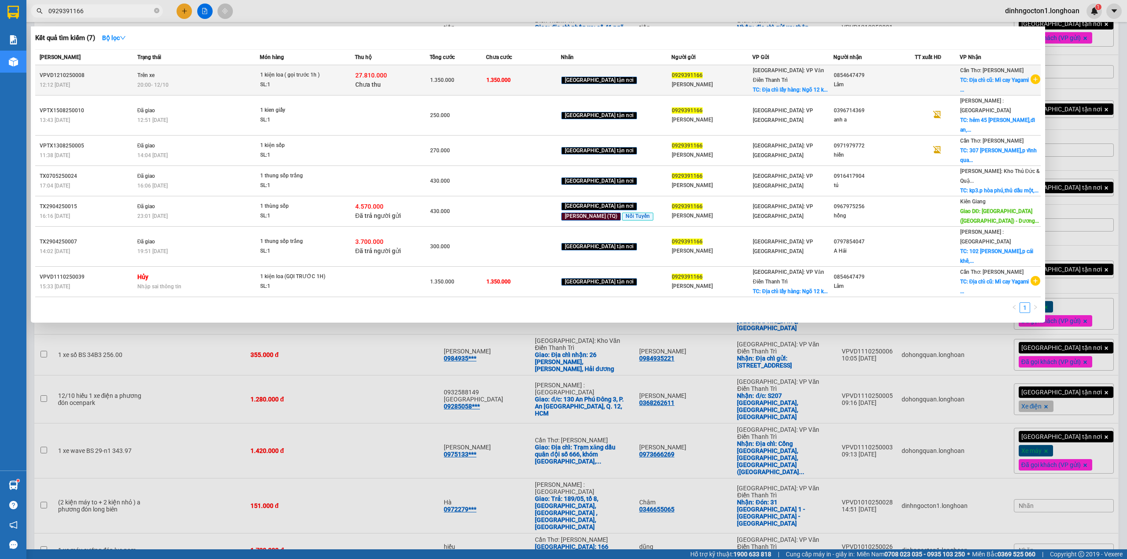
click at [326, 78] on div "1 kiện loa ( gọi trước 1h )" at bounding box center [293, 75] width 66 height 10
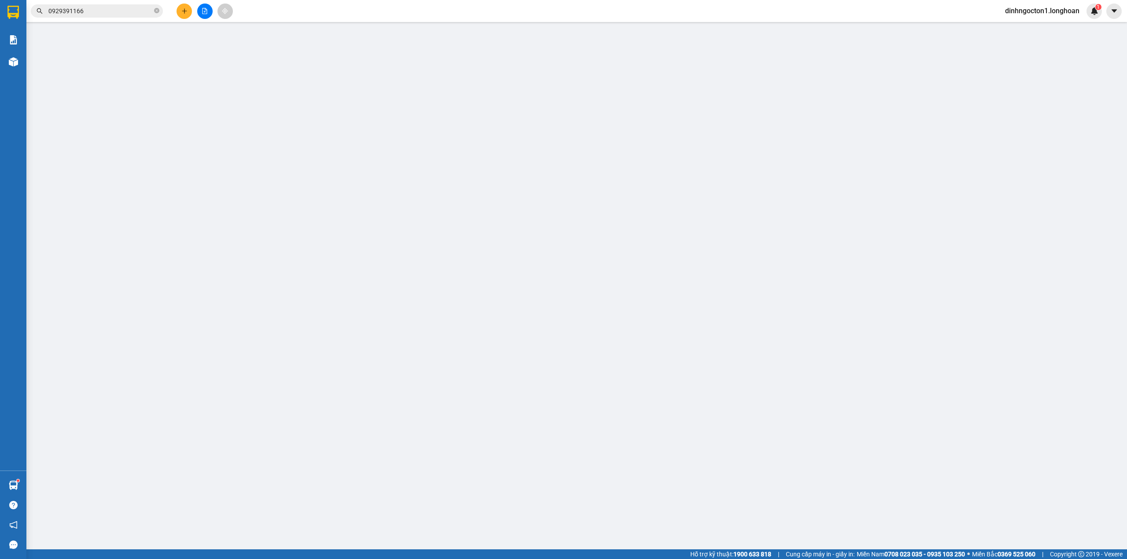
type input "0929391166"
type input "[PERSON_NAME]"
checkbox input "true"
type input "Địa chỉ lấy hàng: Ngõ 12 khuất duy tiến, [PERSON_NAME] đi vào (G.S77 pickleball)"
type input "0854647479"
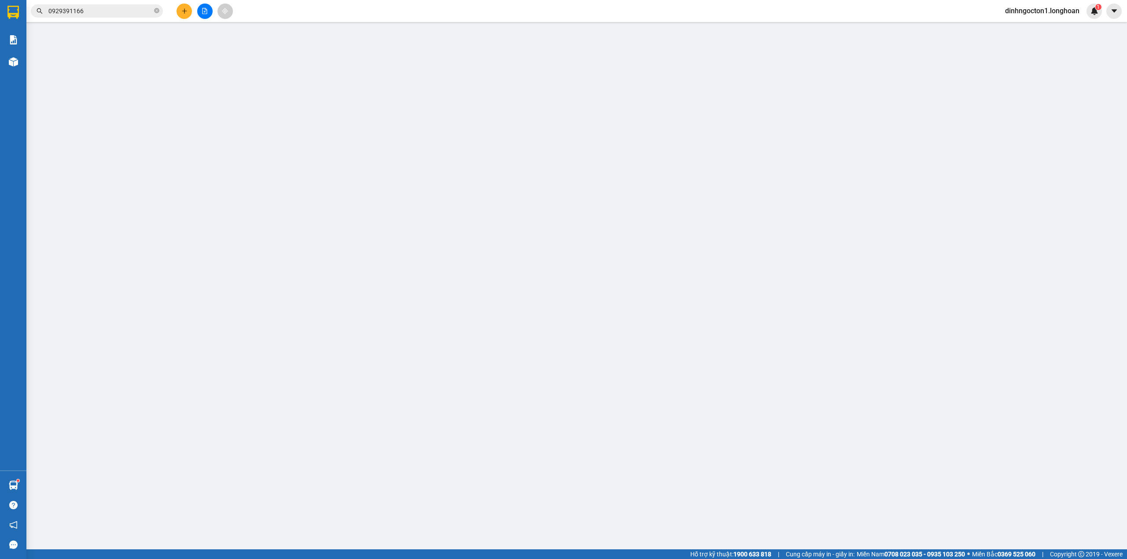
type input "Lâm"
checkbox input "true"
type input "Địa chỉ cũ: [STREET_ADDRESS]"
type input "HÀNG DỄ MÓP MÉO CHÚ Ý BỐC XẾP NHẸ TAY KHÔNG ĐÈ HÀNG ( KHÔNG ĐỀN GIÁ TRỊ HÀNG )"
type input "1.350.000"
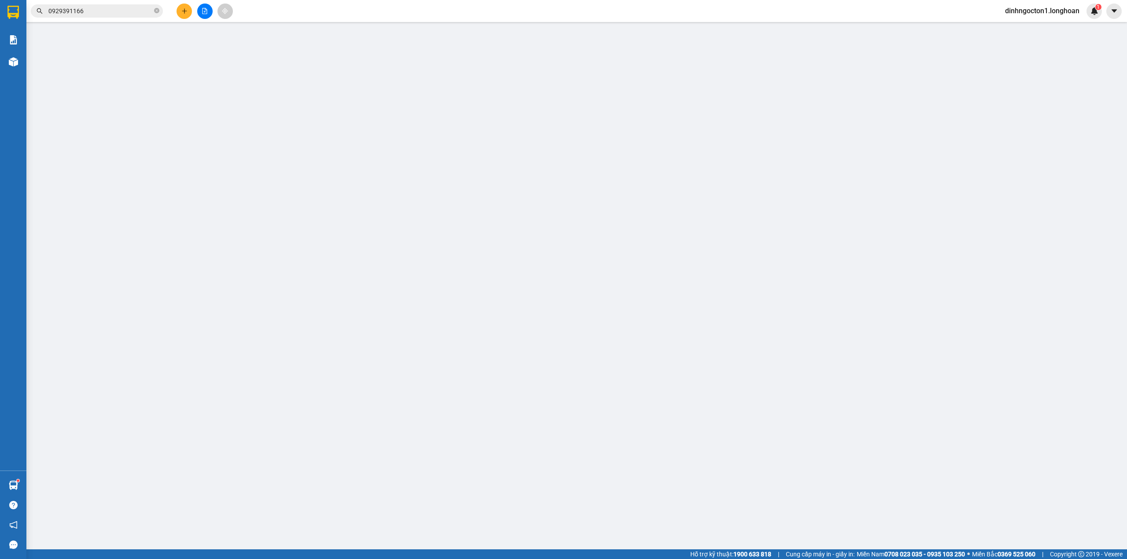
type input "1.350.000"
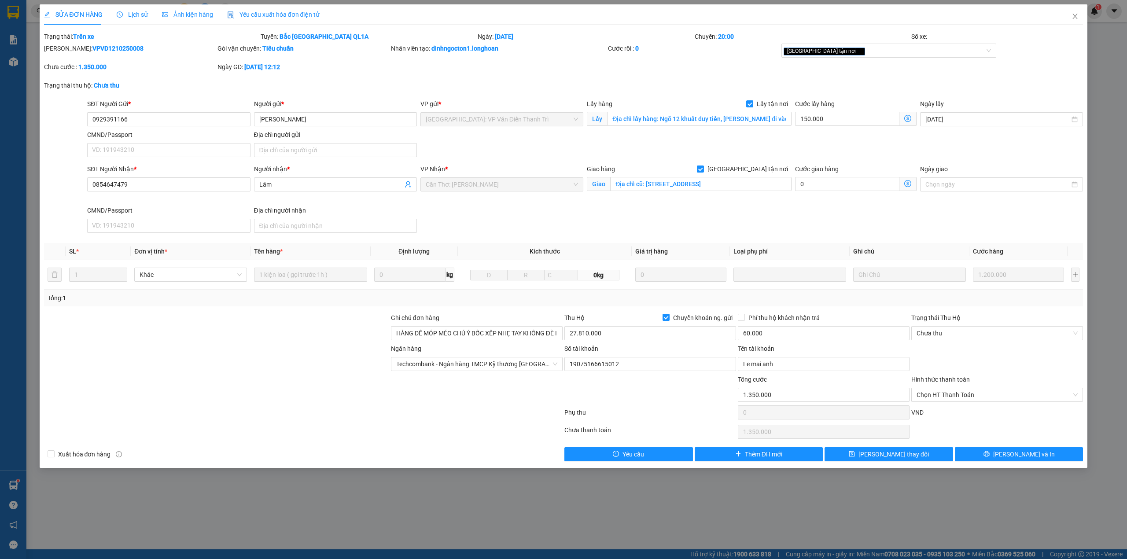
click at [541, 143] on div "SĐT Người Gửi * 0929391166 0929391166 Người gửi * [PERSON_NAME] VP gửi * [GEOGR…" at bounding box center [584, 130] width 999 height 62
click at [636, 159] on div "SĐT Người Gửi * 0929391166 Người gửi * [PERSON_NAME] VP gửi * [GEOGRAPHIC_DATA]…" at bounding box center [584, 130] width 999 height 62
click at [529, 218] on div "SĐT Người Nhận * 0854647479 Người nhận * Lâm VP Nhận * Cần Thơ: Kho Ninh Kiều G…" at bounding box center [584, 200] width 999 height 72
click at [589, 217] on div "SĐT Người Nhận * 0854647479 Người nhận * Lâm VP Nhận * Cần Thơ: Kho Ninh Kiều G…" at bounding box center [584, 200] width 999 height 72
